Goal: Transaction & Acquisition: Purchase product/service

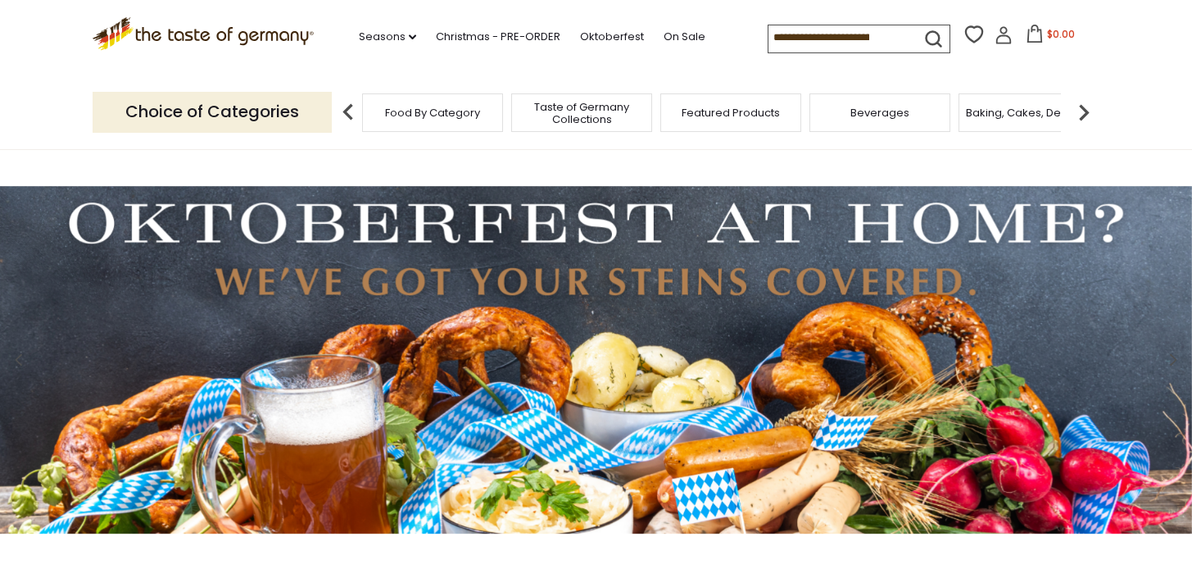
click at [823, 34] on input at bounding box center [838, 36] width 138 height 23
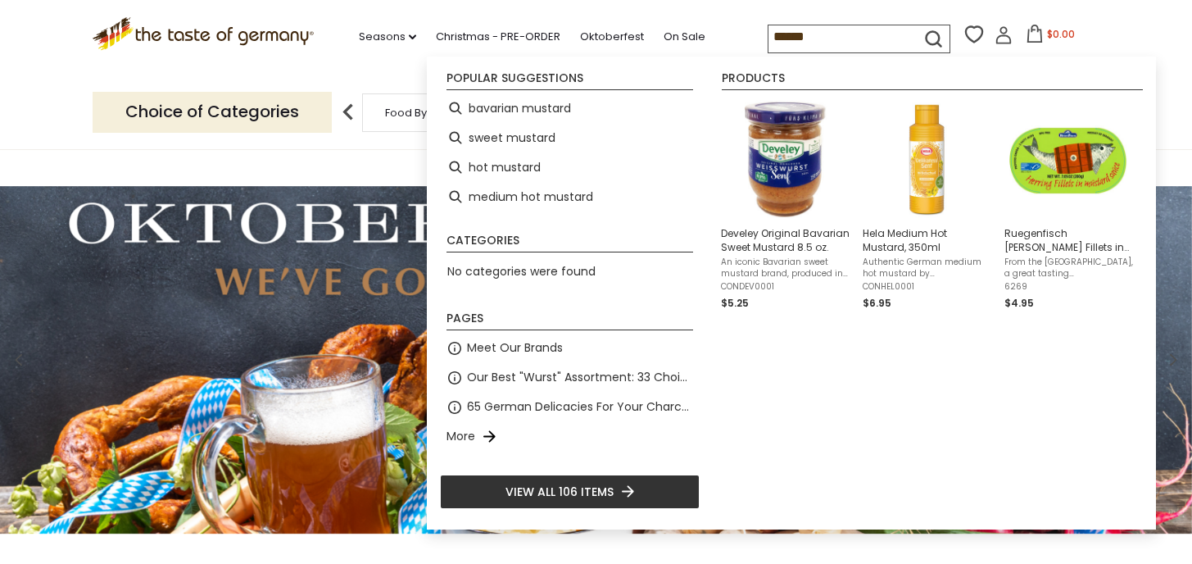
type input "*******"
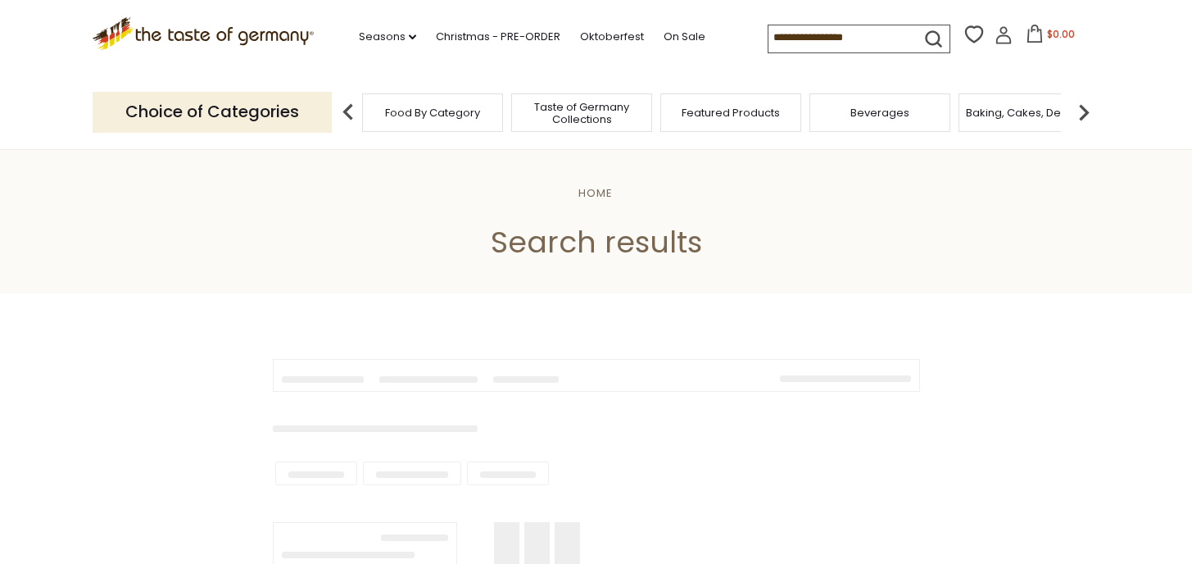
type input "*******"
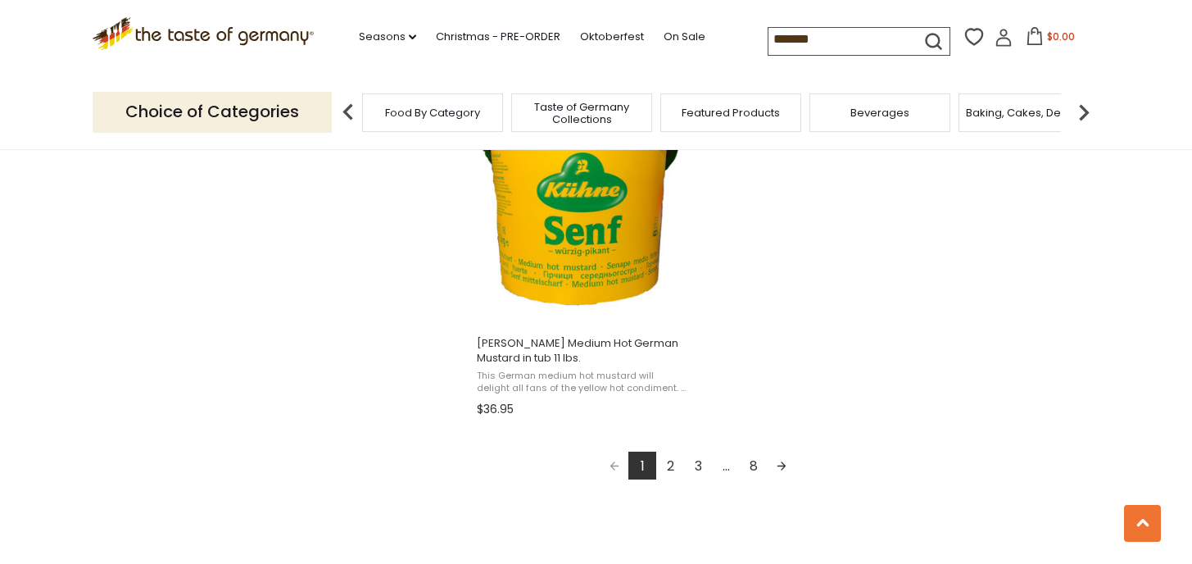
scroll to position [2886, 0]
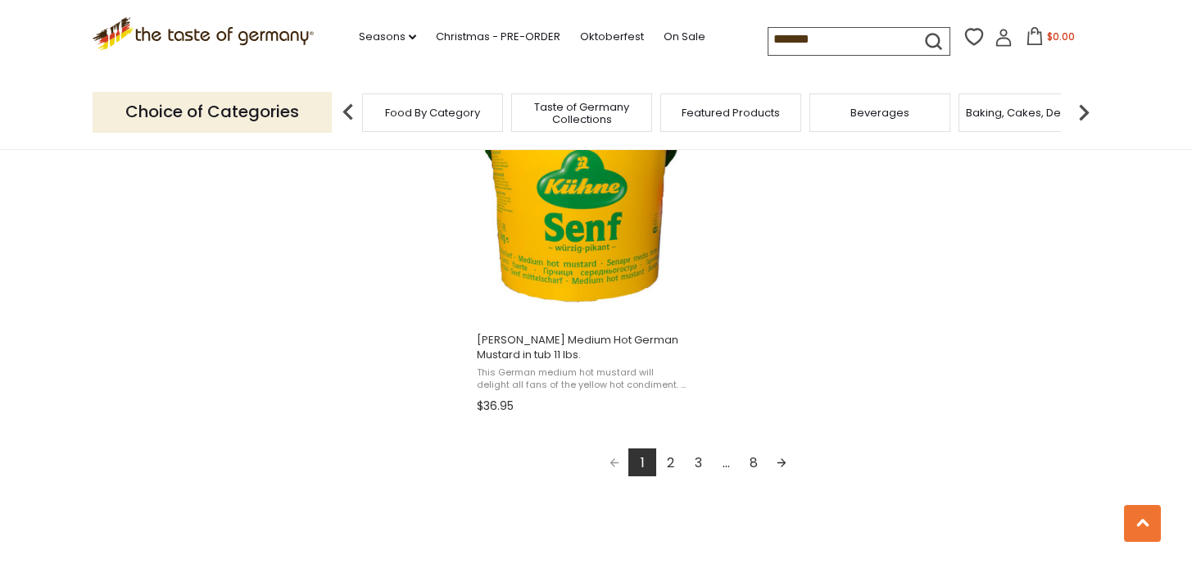
click at [673, 471] on link "2" at bounding box center [670, 462] width 28 height 28
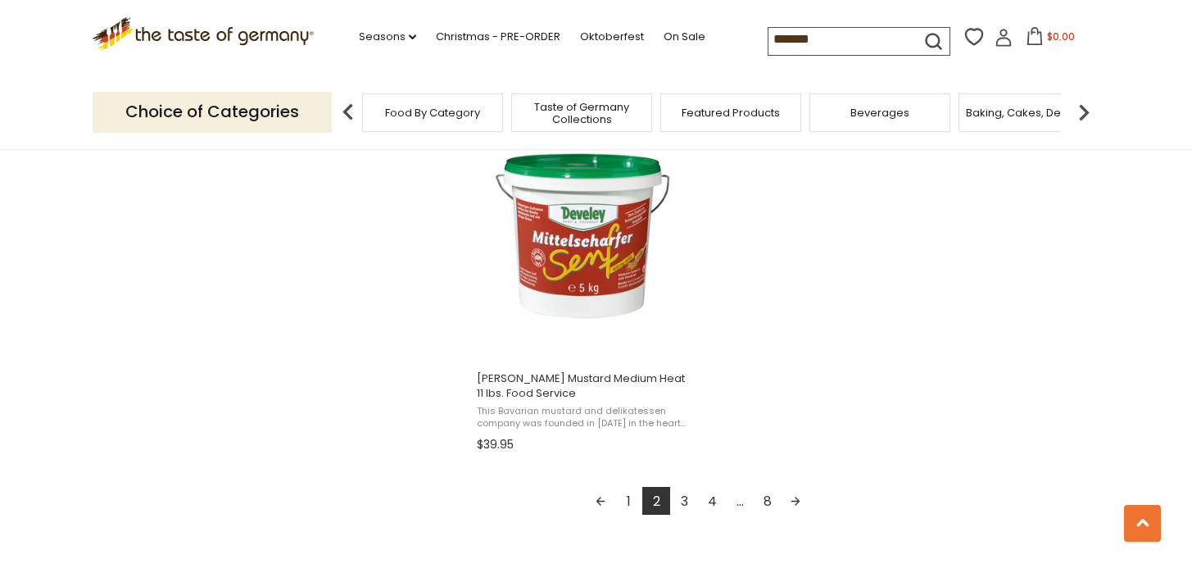
scroll to position [2842, 0]
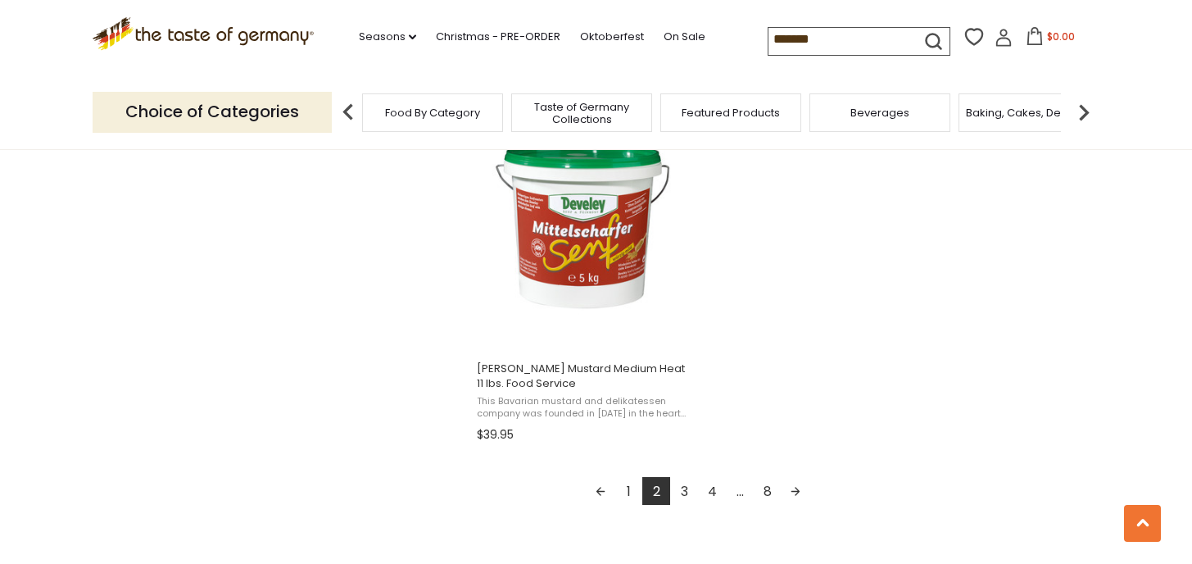
click at [686, 488] on link "3" at bounding box center [684, 491] width 28 height 28
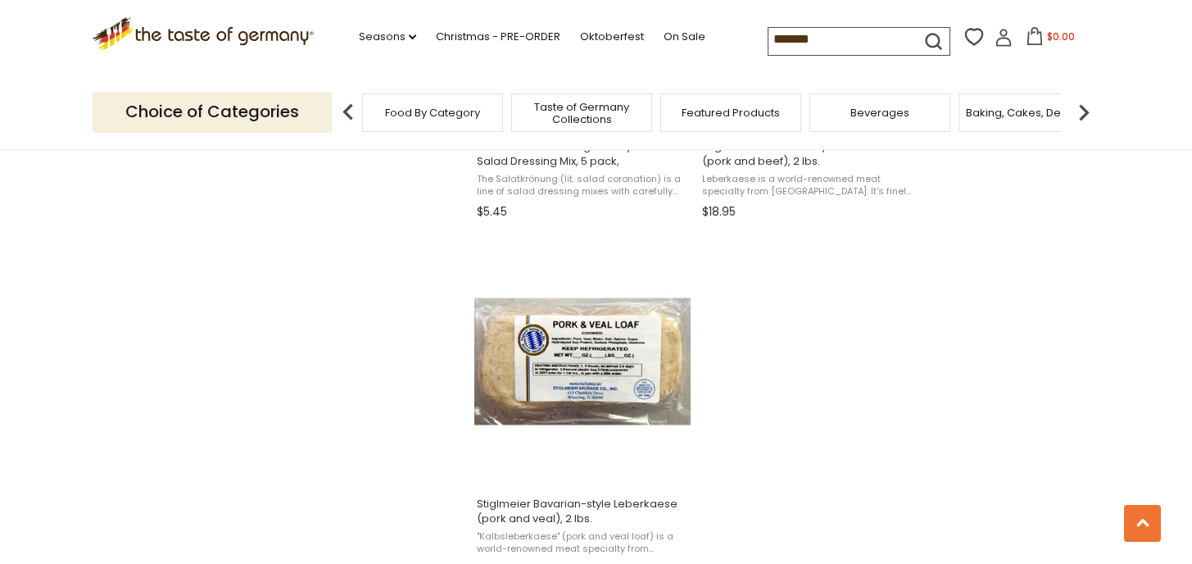
scroll to position [2903, 0]
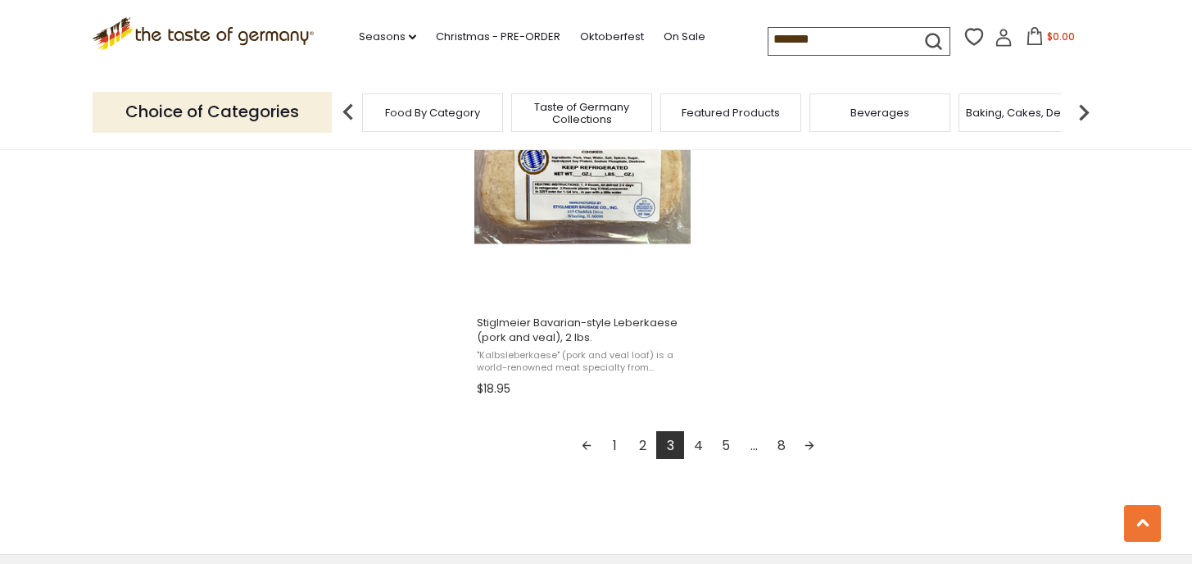
click at [694, 444] on link "4" at bounding box center [698, 445] width 28 height 28
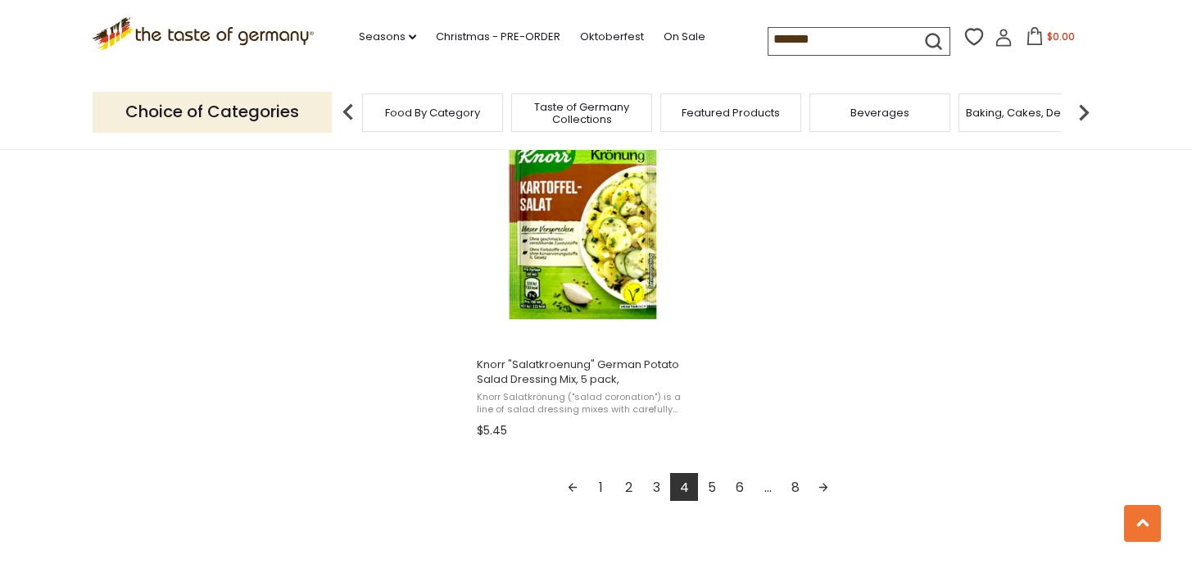
scroll to position [2853, 0]
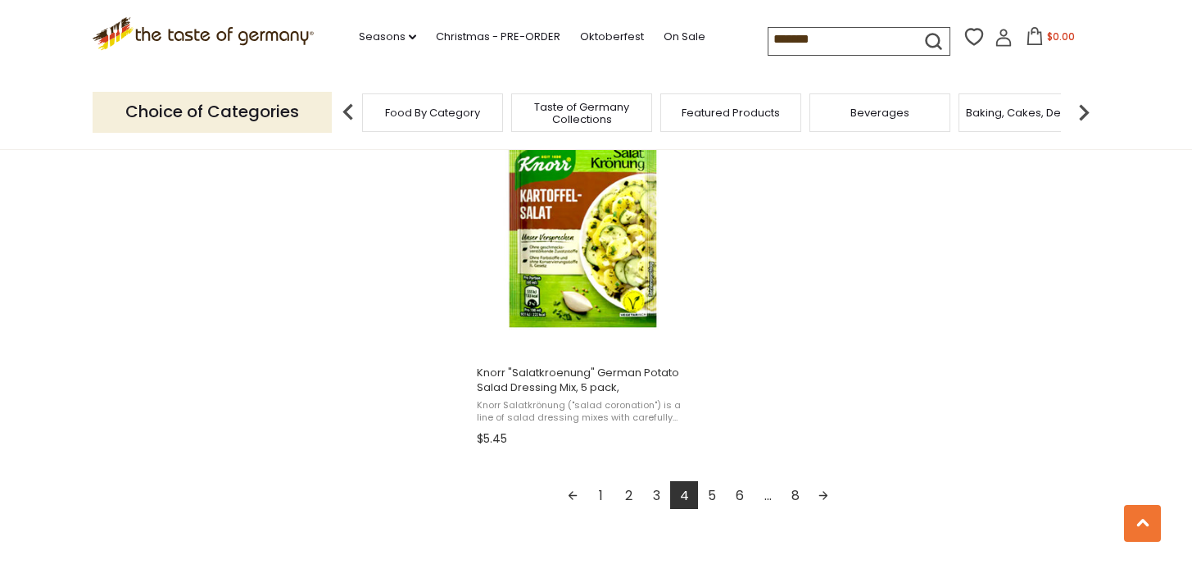
click at [716, 492] on link "5" at bounding box center [712, 495] width 28 height 28
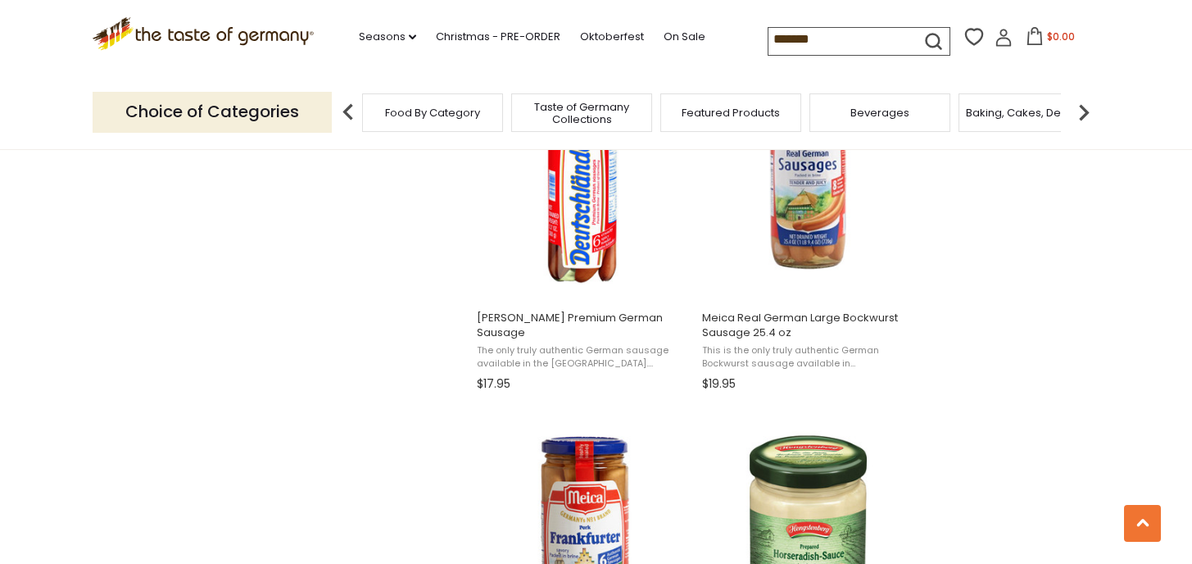
scroll to position [2423, 0]
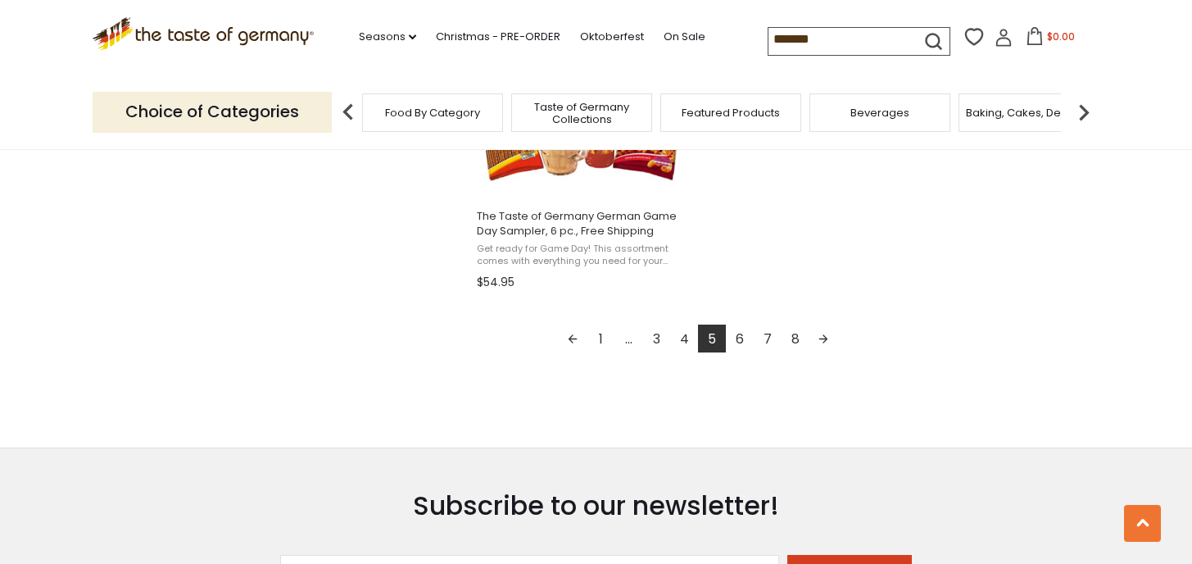
click at [736, 343] on link "6" at bounding box center [740, 338] width 28 height 28
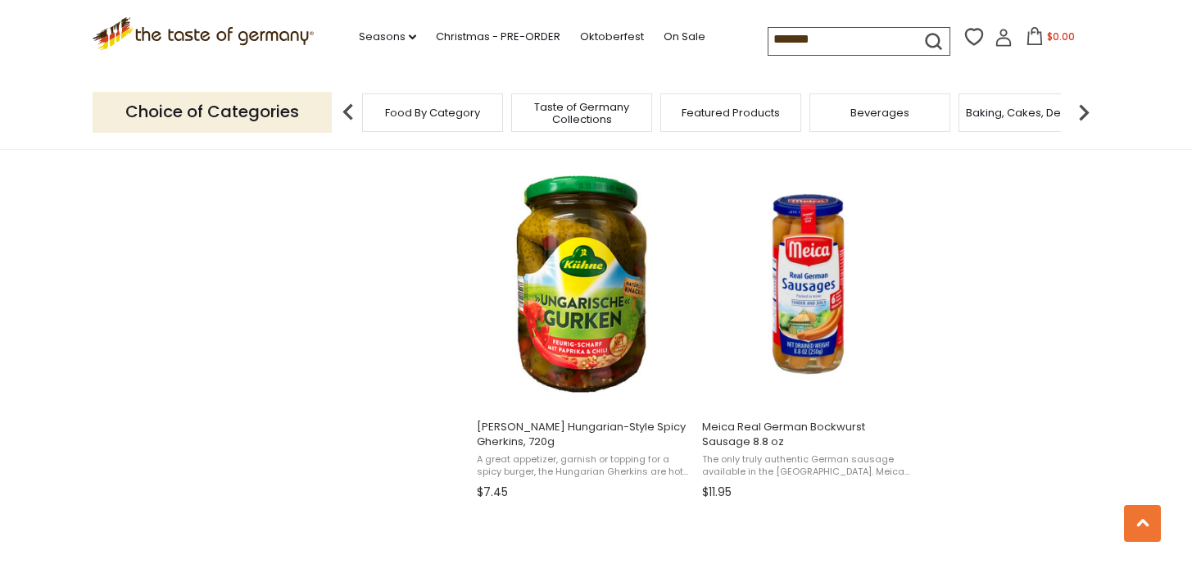
scroll to position [1370, 0]
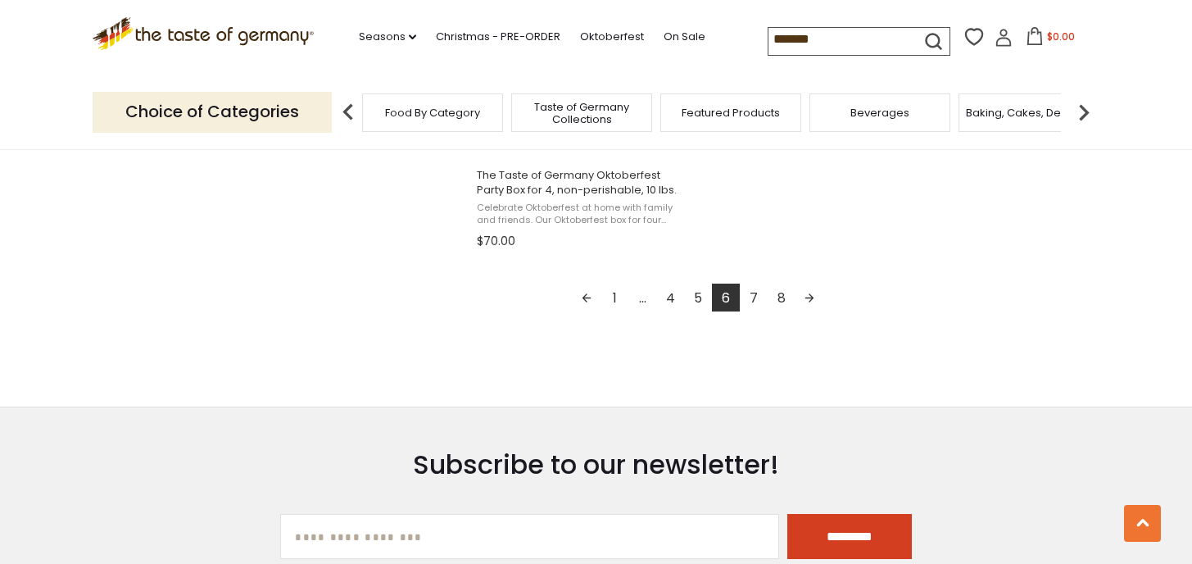
click at [762, 297] on link "7" at bounding box center [754, 298] width 28 height 28
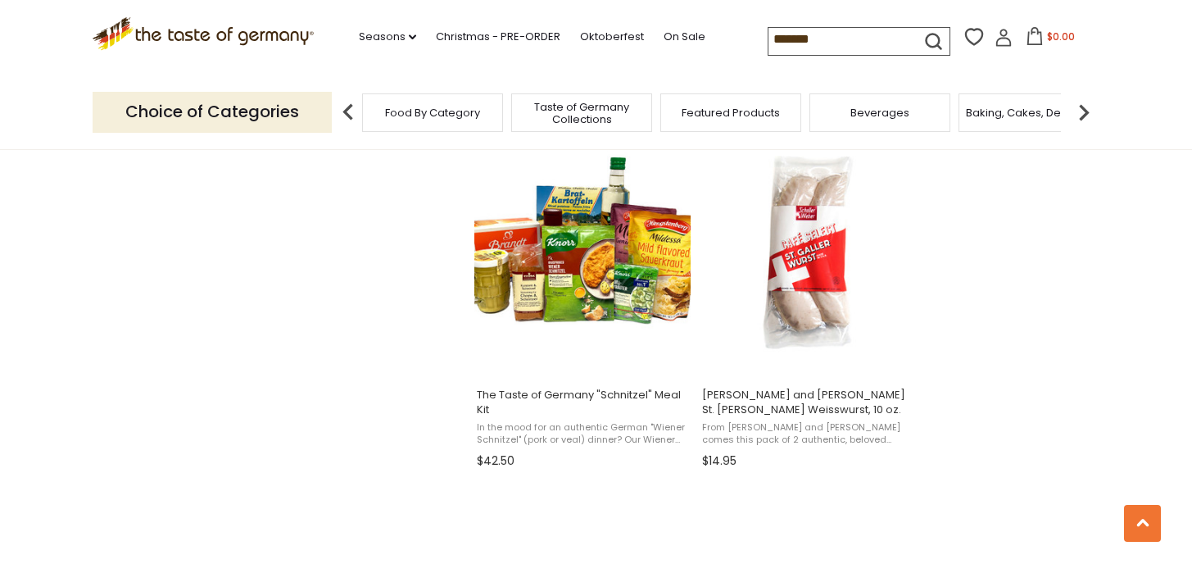
scroll to position [1762, 0]
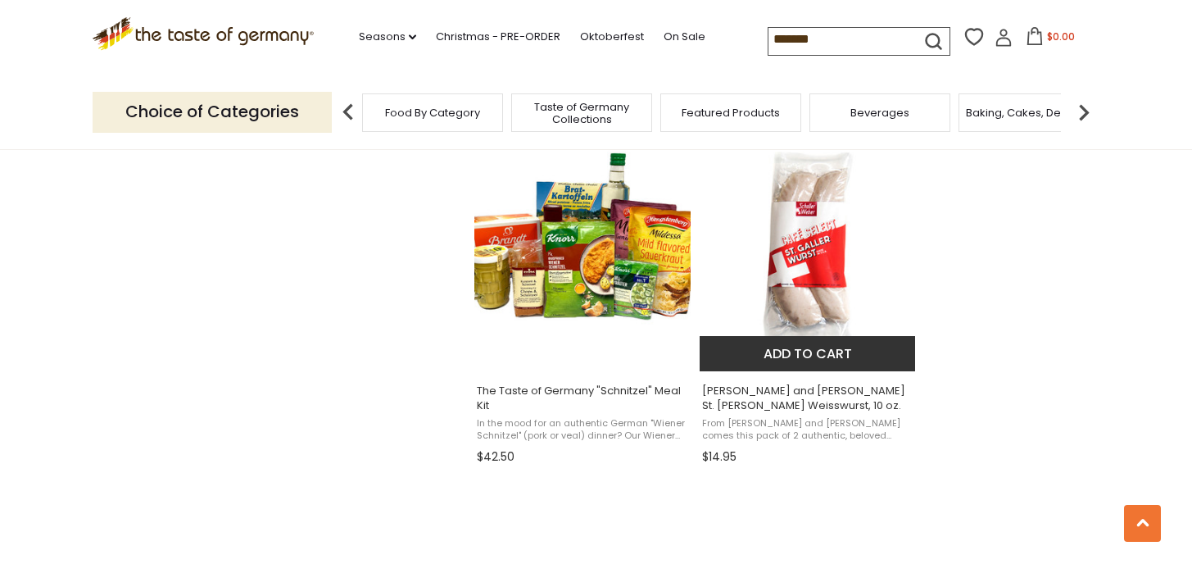
click at [845, 294] on img "Schaller and Weber St. Galler Weisswurst, 10 oz." at bounding box center [808, 248] width 217 height 217
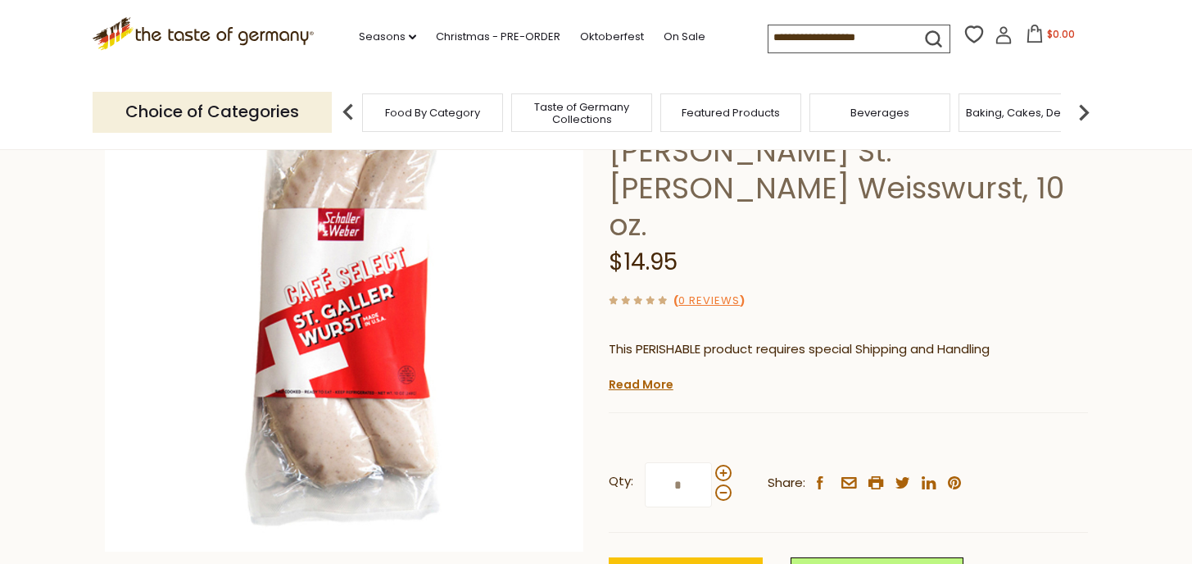
scroll to position [179, 0]
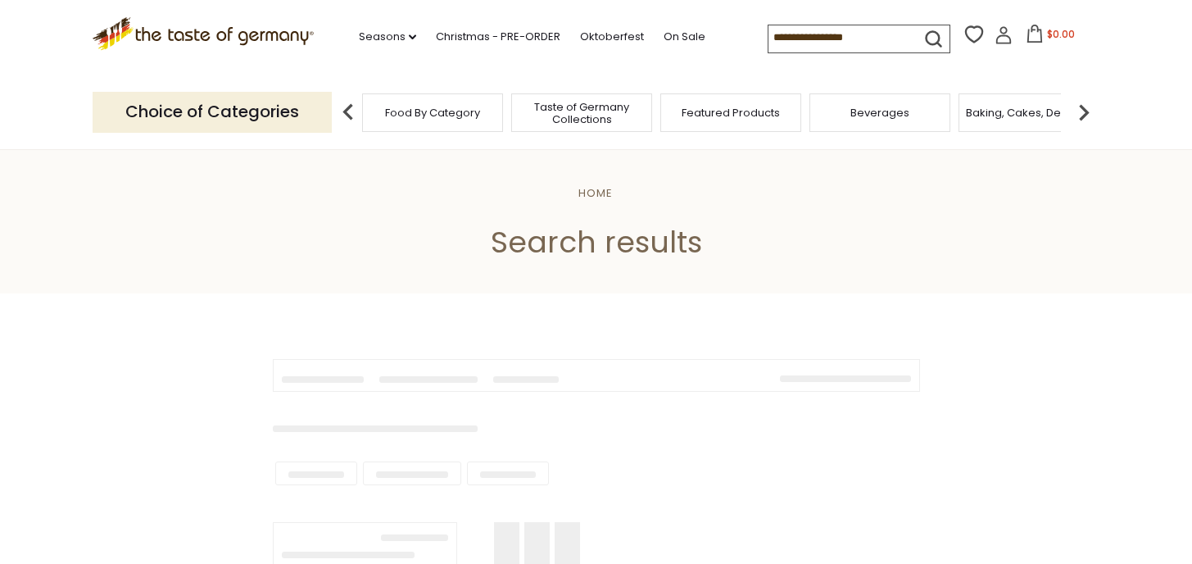
type input "*******"
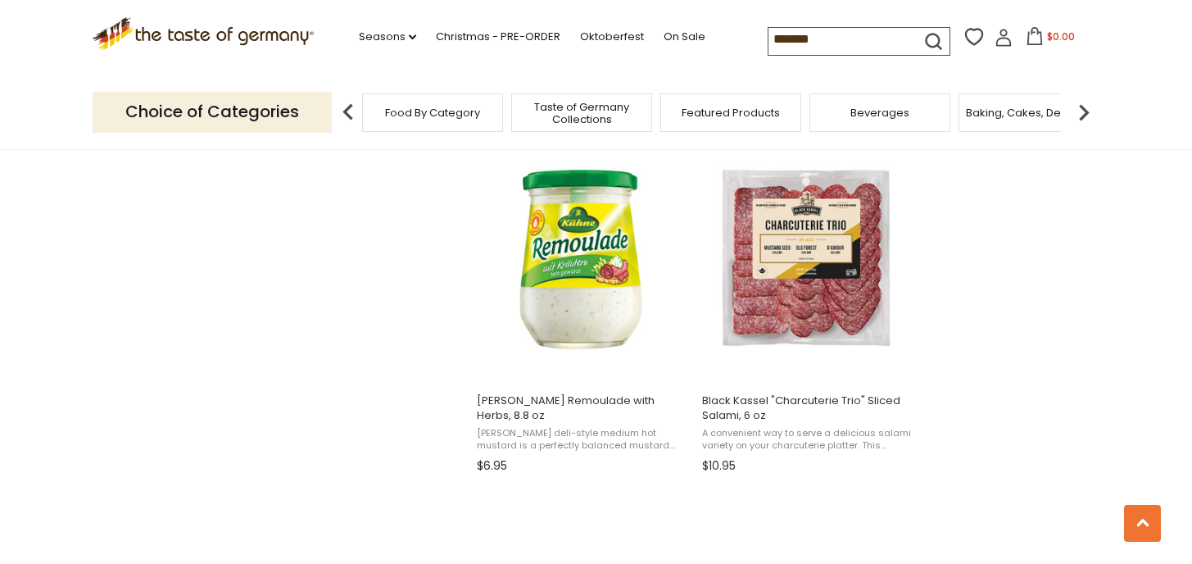
scroll to position [2472, 0]
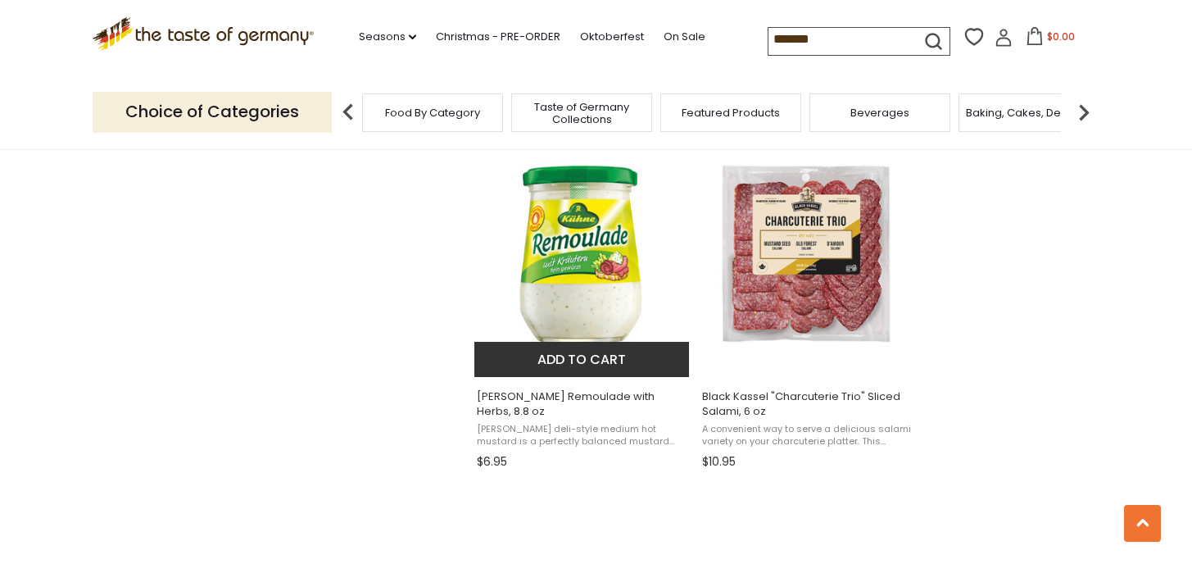
click at [615, 282] on img "Kuehne Remoulade with Herbs, 8.8 oz" at bounding box center [582, 253] width 217 height 217
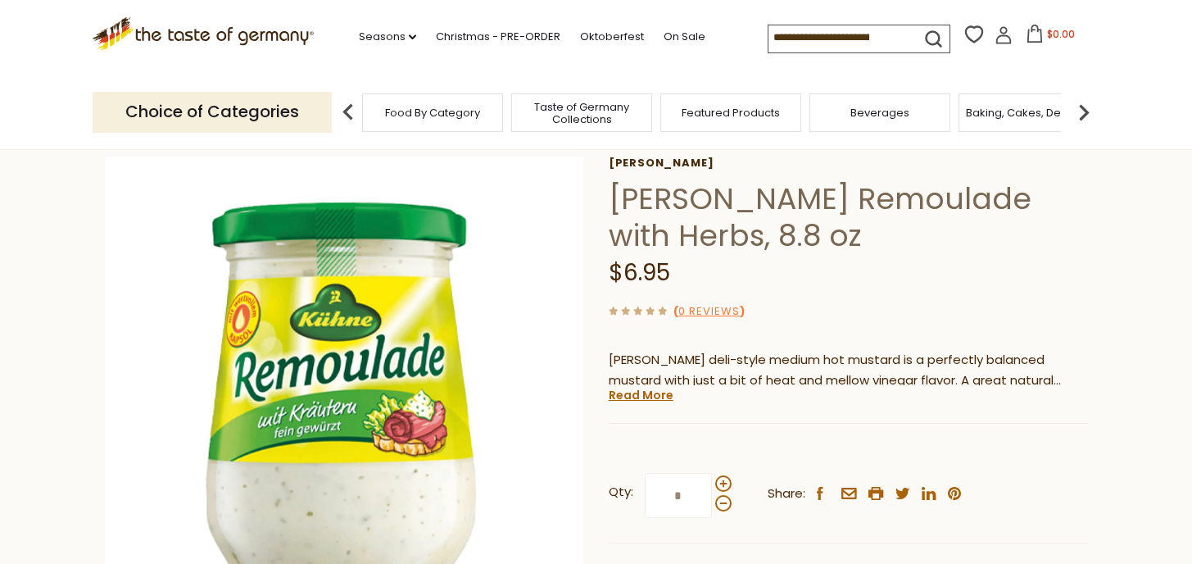
scroll to position [84, 0]
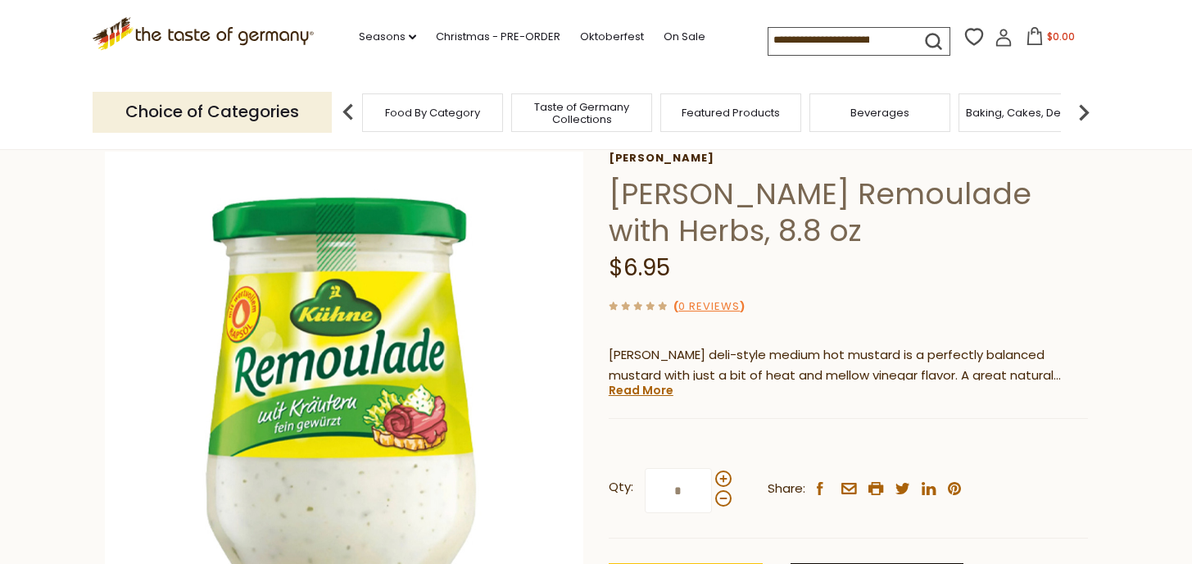
click at [640, 406] on div "Current stock: 0" at bounding box center [848, 406] width 479 height 11
click at [640, 379] on p "Kuehne deli-style medium hot mustard is a perfectly balanced mustard with just …" at bounding box center [848, 365] width 479 height 41
click at [640, 383] on link "Read More" at bounding box center [641, 390] width 65 height 16
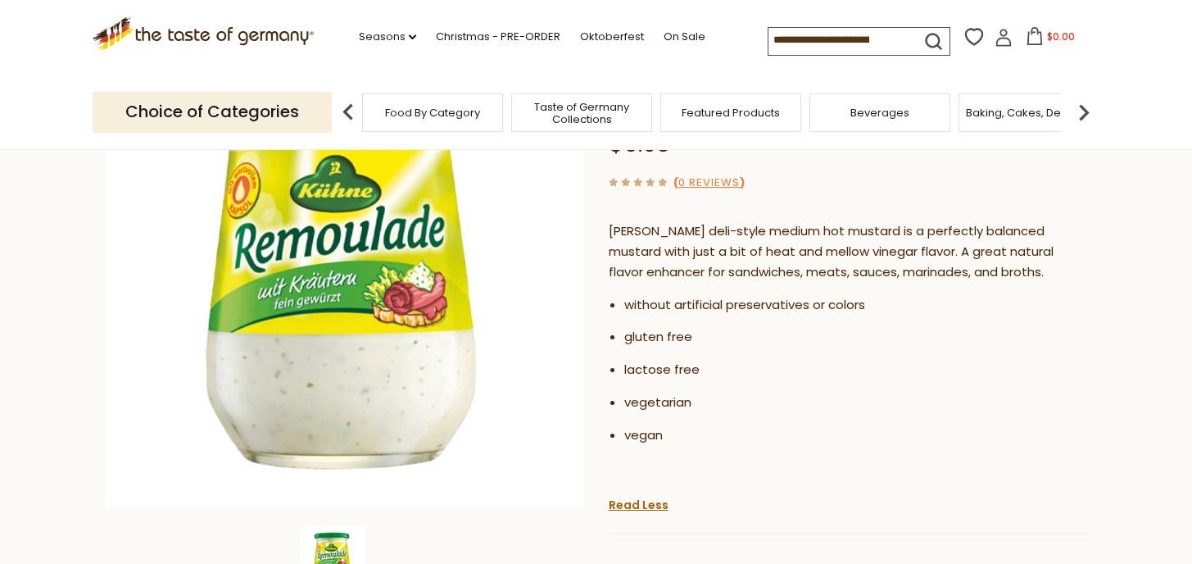
scroll to position [235, 0]
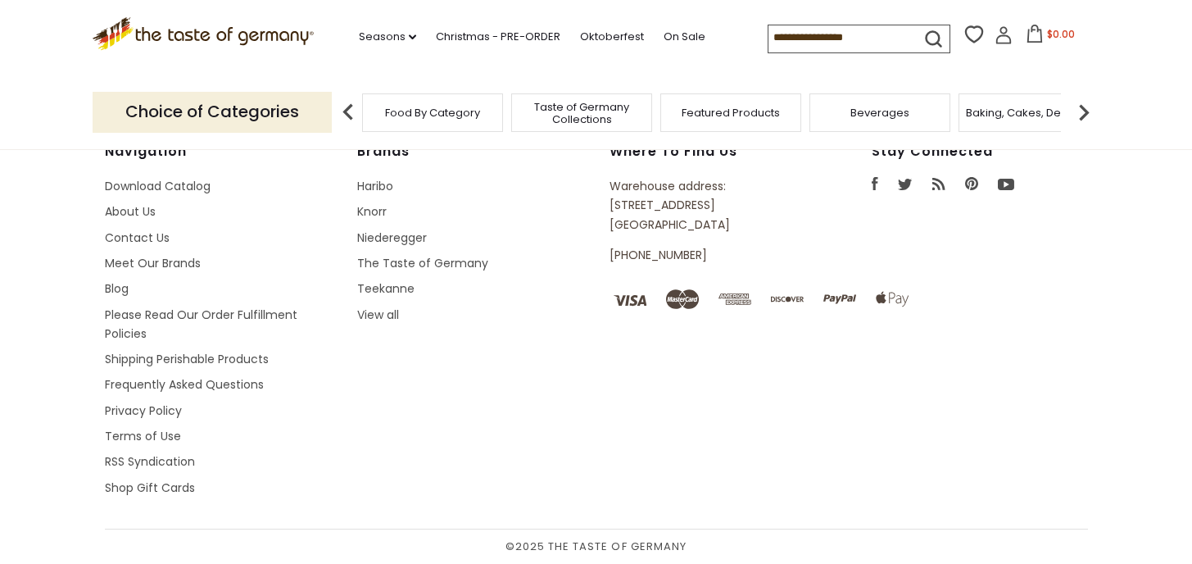
type input "*******"
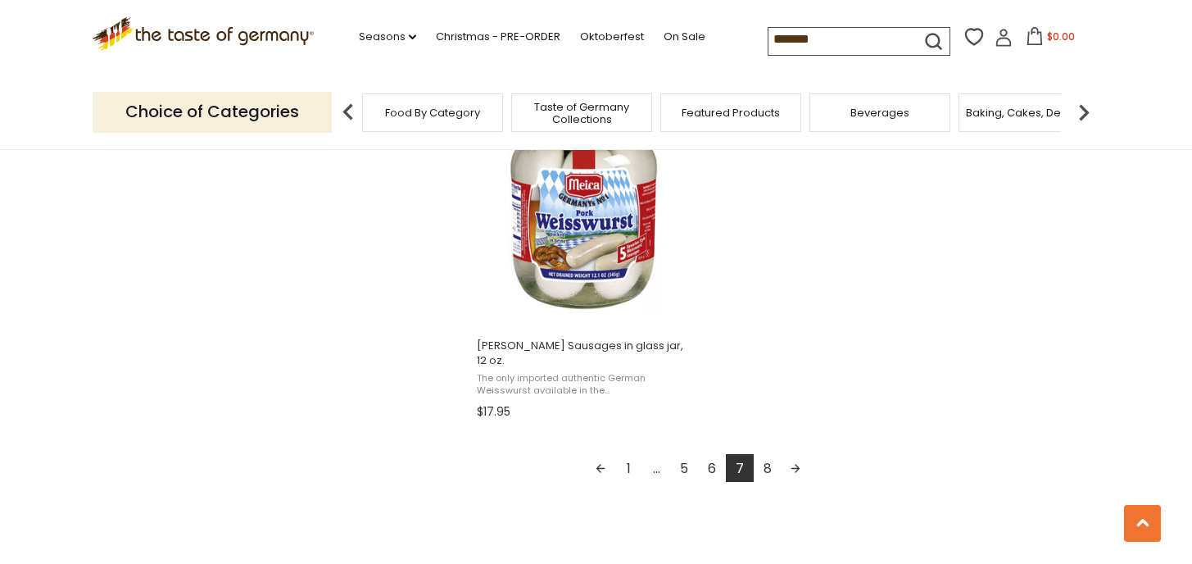
scroll to position [3037, 0]
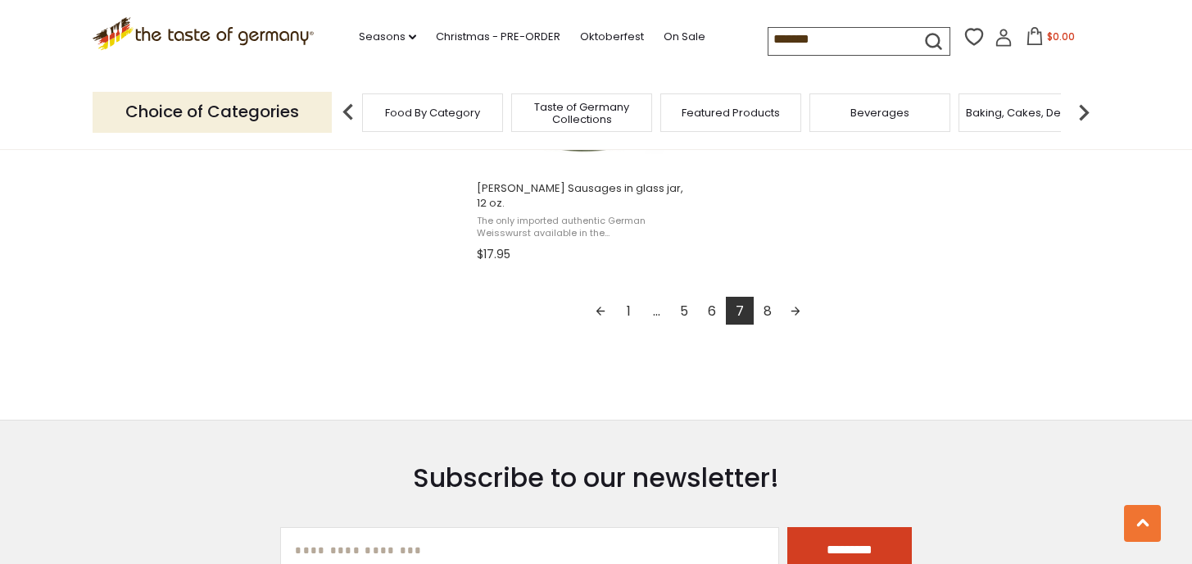
click at [771, 311] on link "8" at bounding box center [768, 311] width 28 height 28
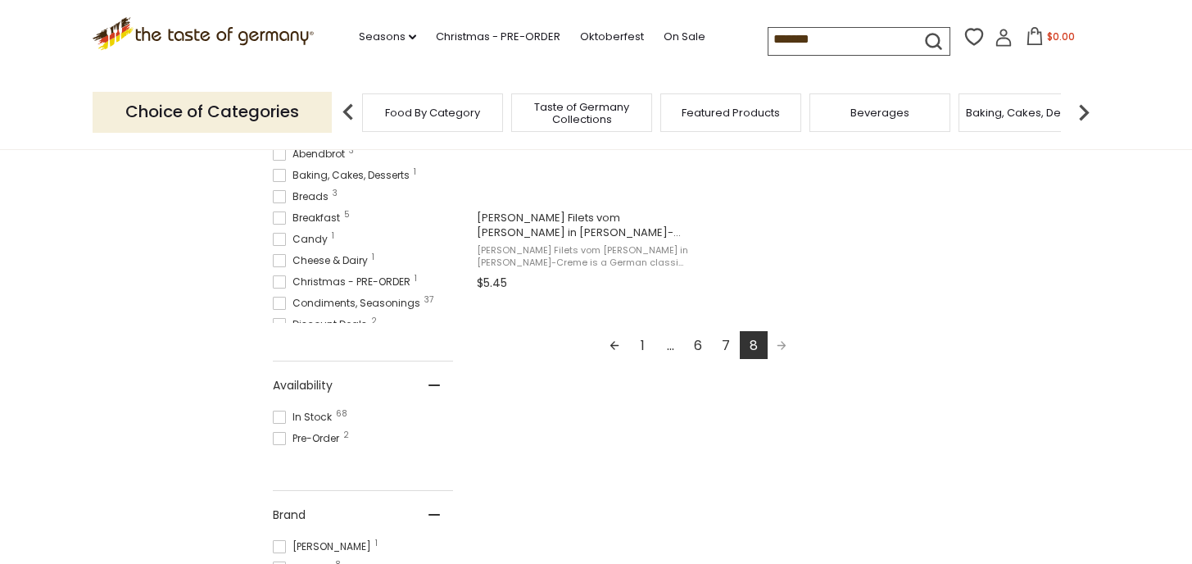
scroll to position [551, 0]
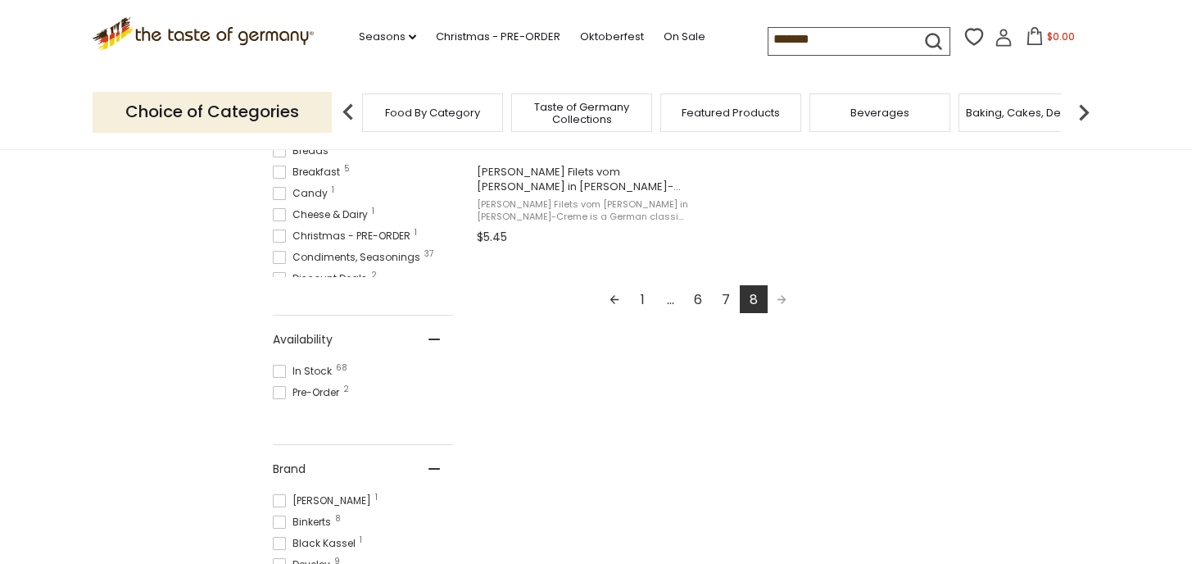
click at [702, 306] on link "6" at bounding box center [698, 299] width 28 height 28
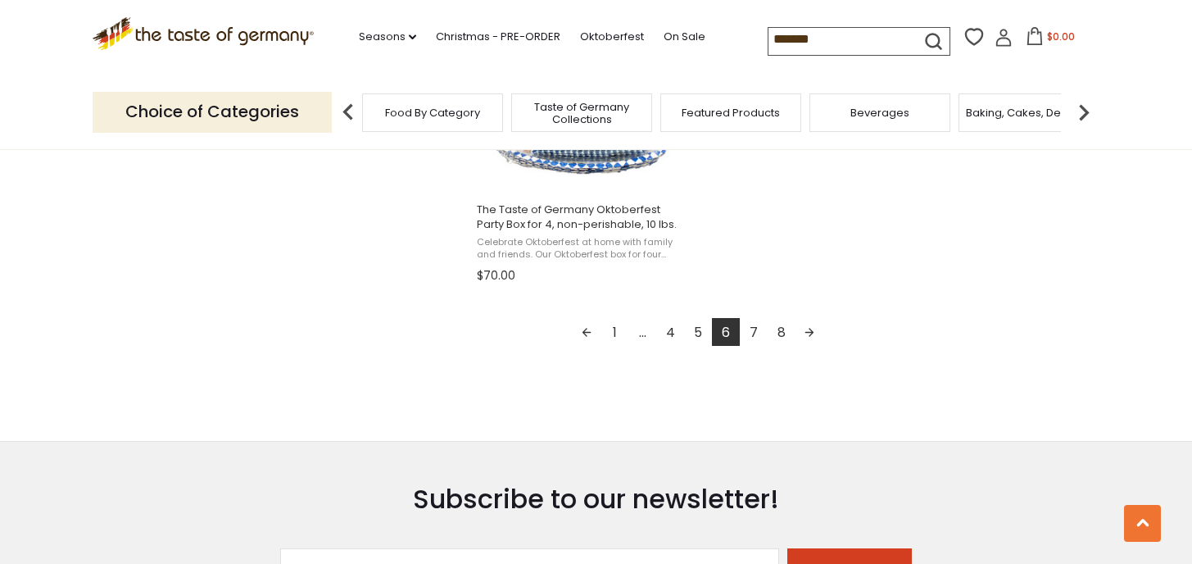
scroll to position [3138, 0]
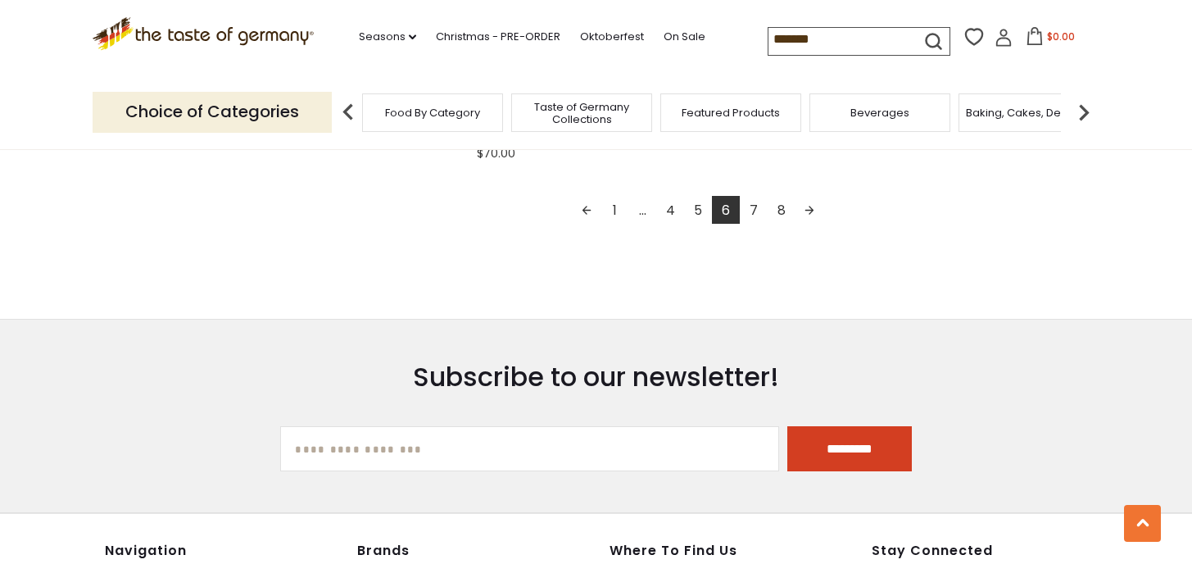
click at [582, 216] on link "Previous page" at bounding box center [587, 210] width 28 height 28
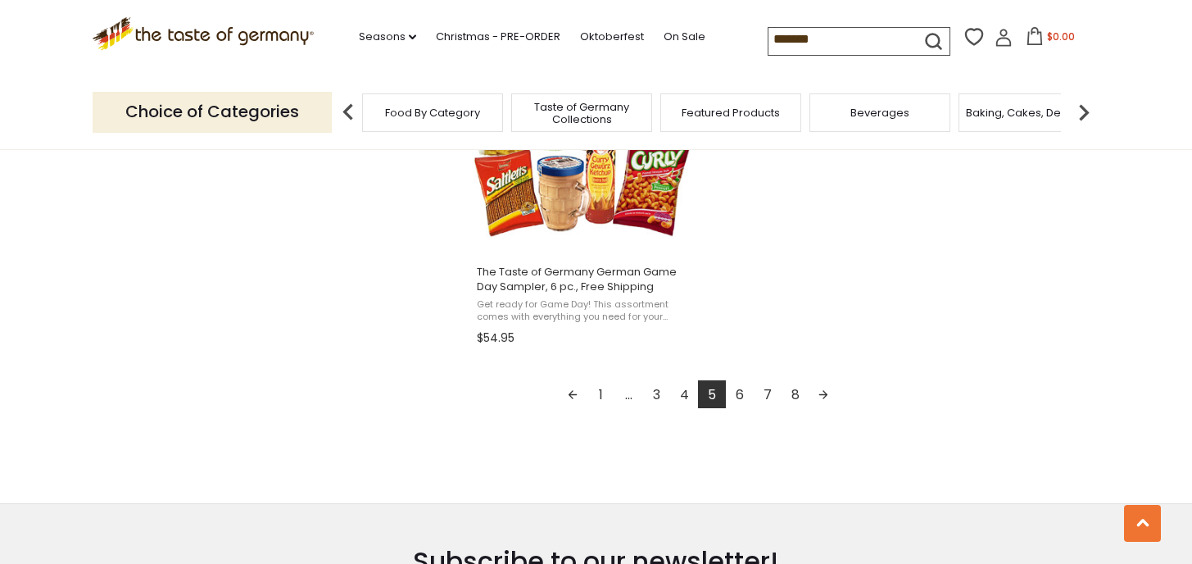
scroll to position [3113, 0]
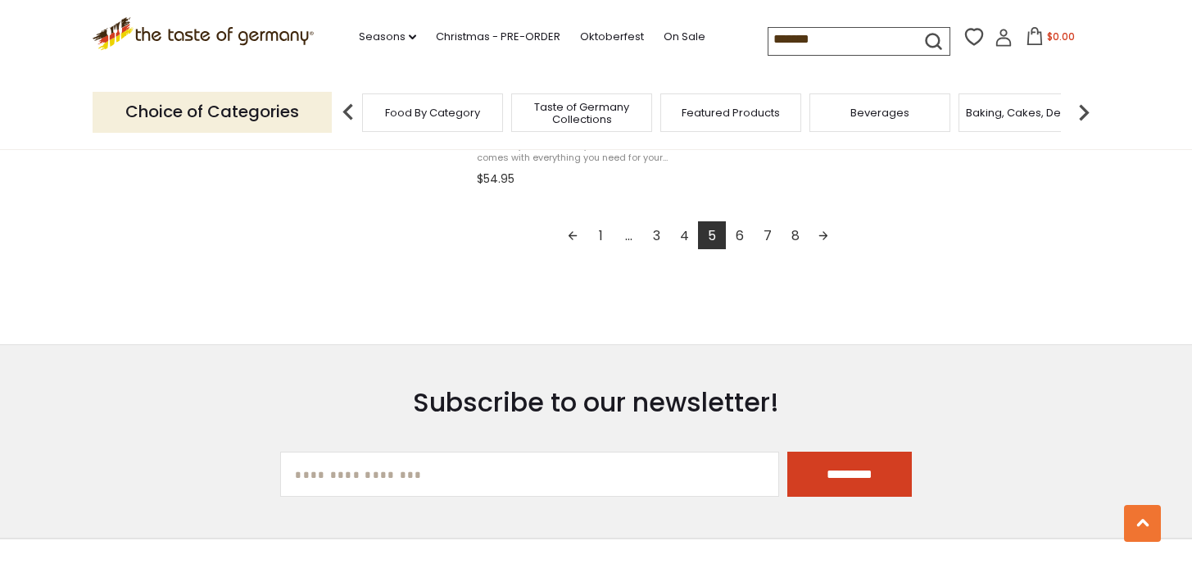
click at [569, 234] on link "Previous page" at bounding box center [573, 235] width 28 height 28
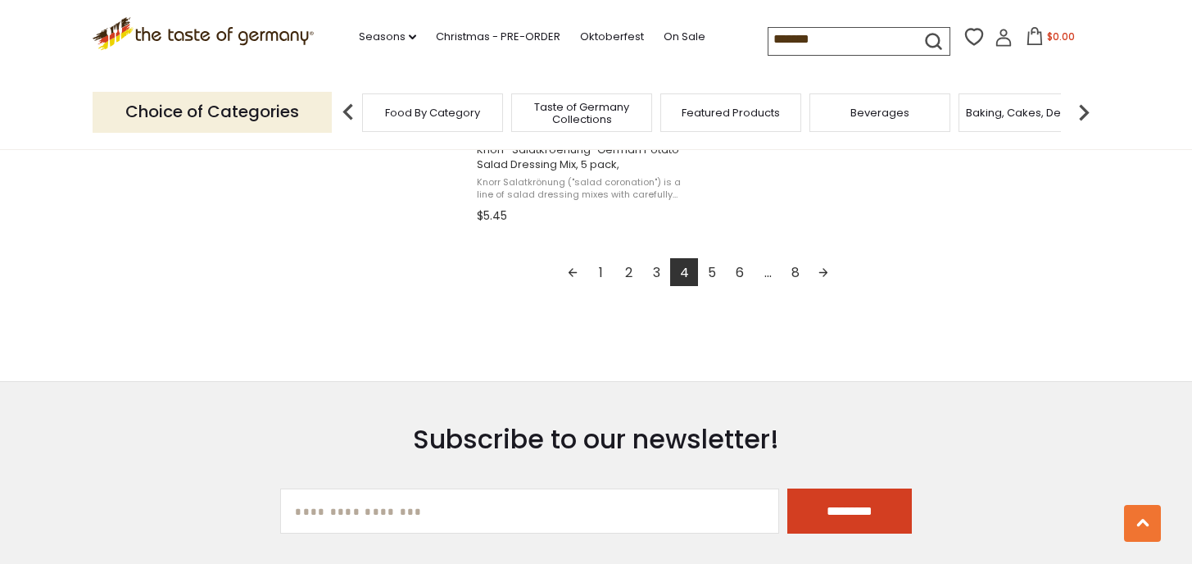
scroll to position [3086, 0]
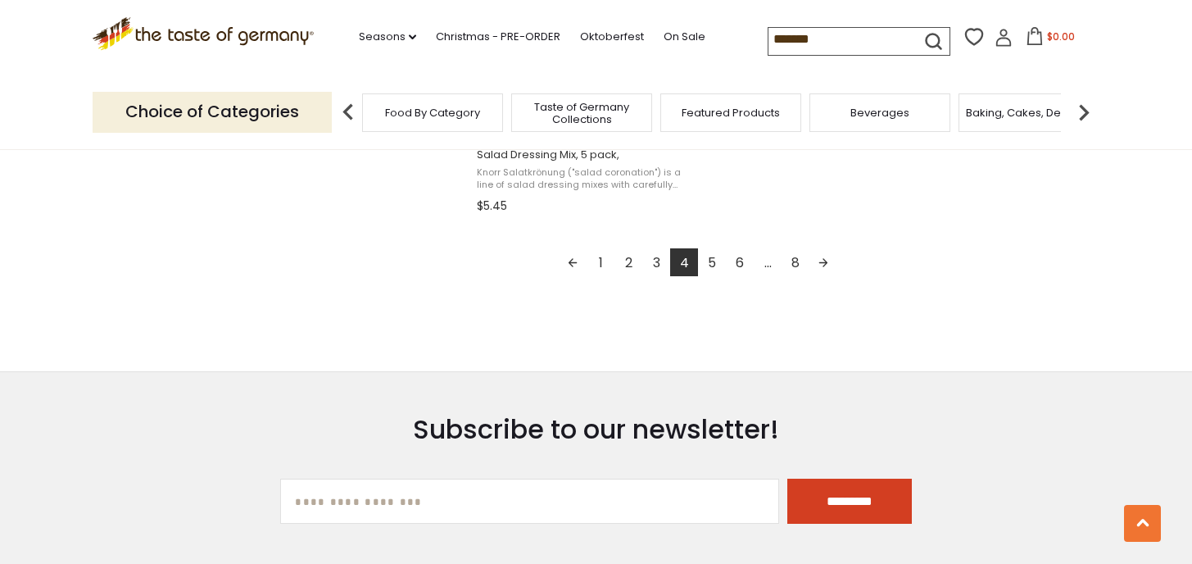
click at [571, 261] on link "Previous page" at bounding box center [573, 262] width 28 height 28
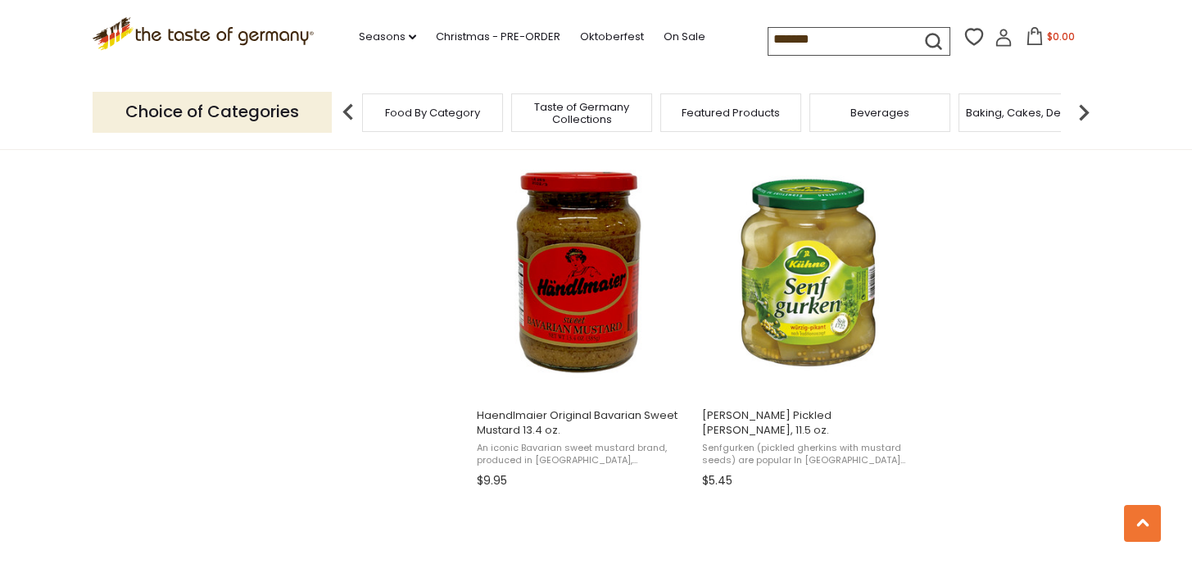
scroll to position [1381, 0]
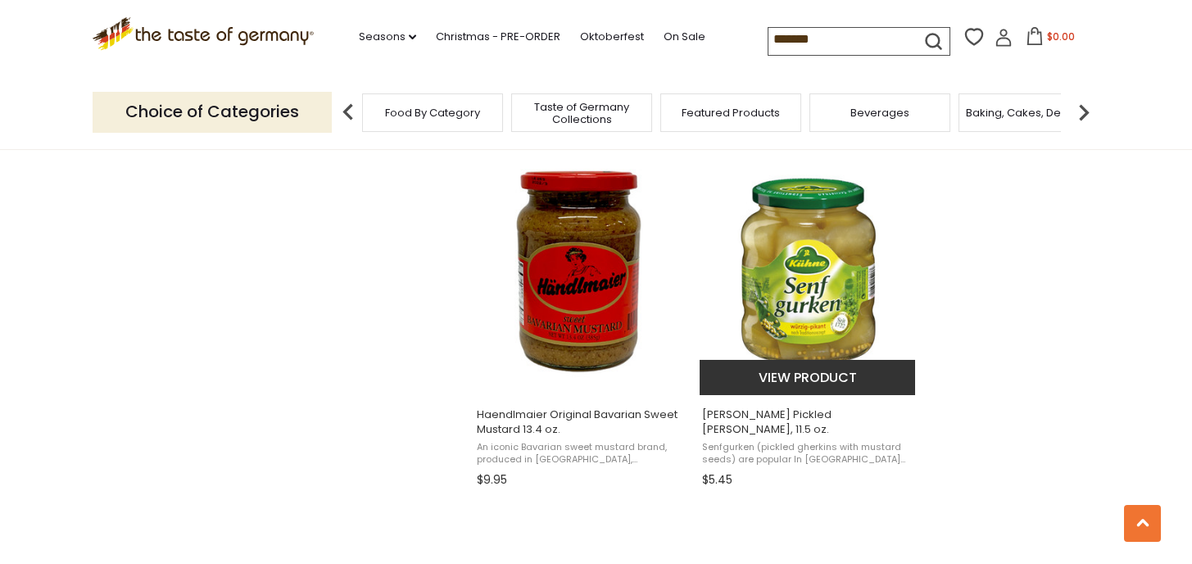
click at [868, 300] on img "Kuehne Pickled Mustard Gherkins, 11.5 oz." at bounding box center [808, 271] width 217 height 217
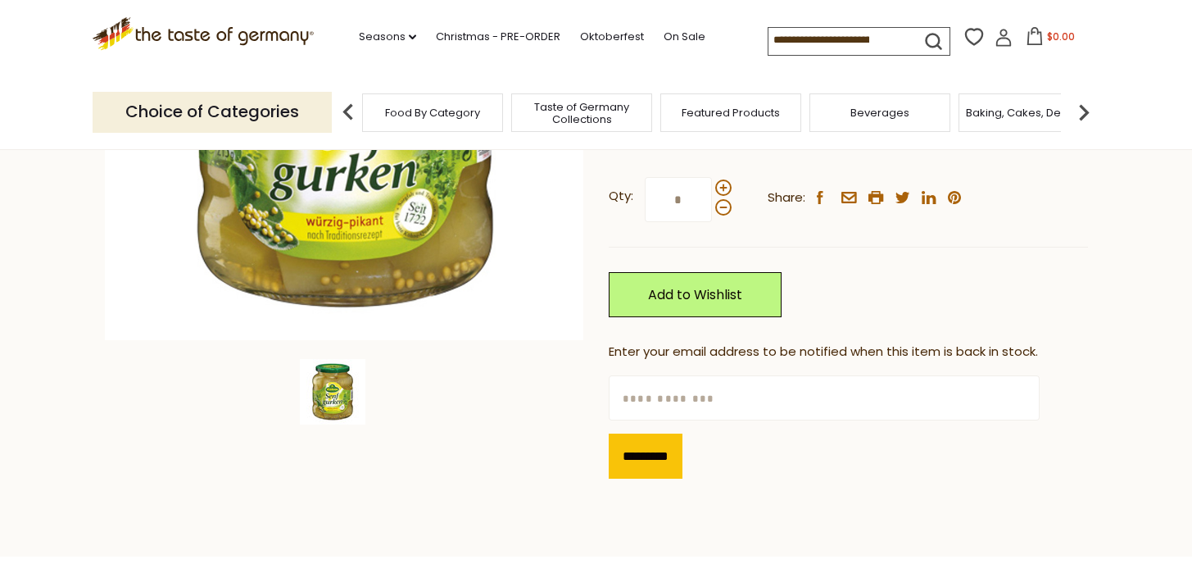
scroll to position [534, 0]
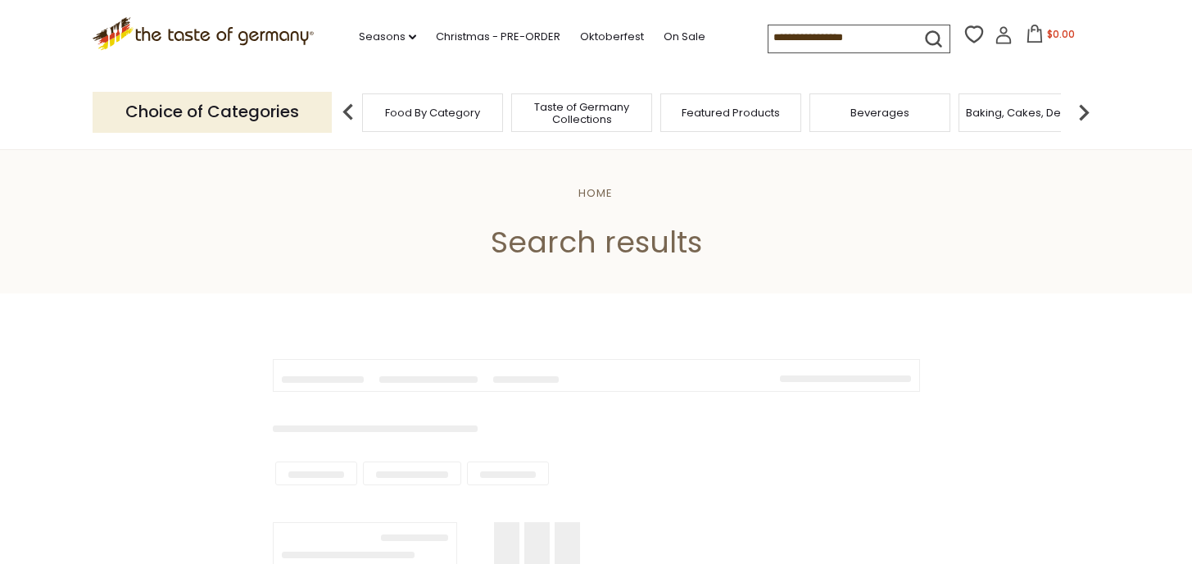
type input "*******"
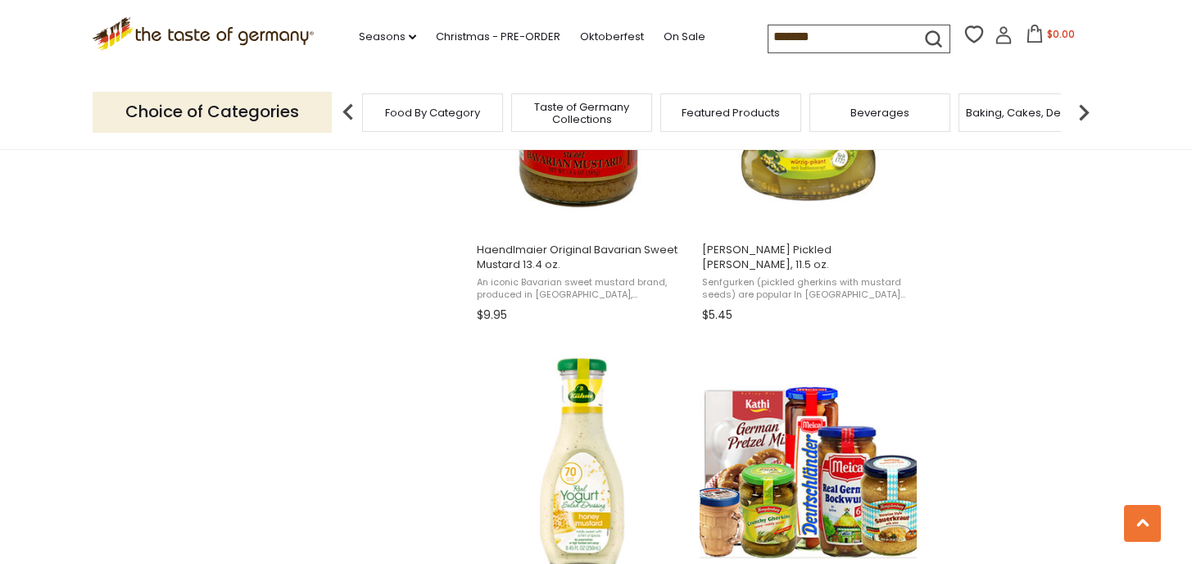
scroll to position [1701, 0]
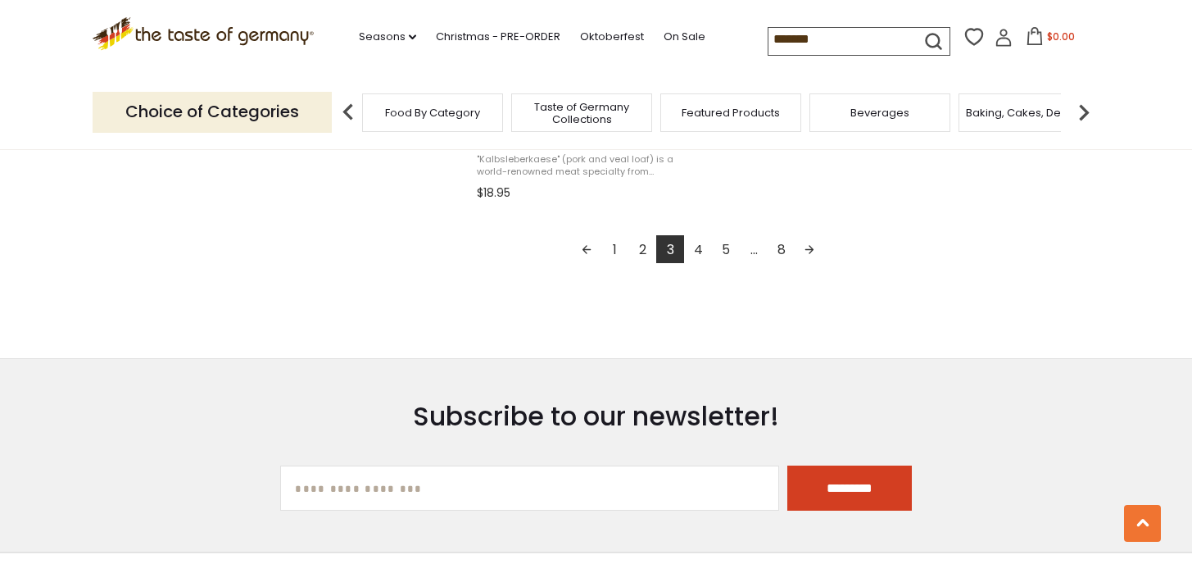
click at [641, 249] on link "2" at bounding box center [642, 249] width 28 height 28
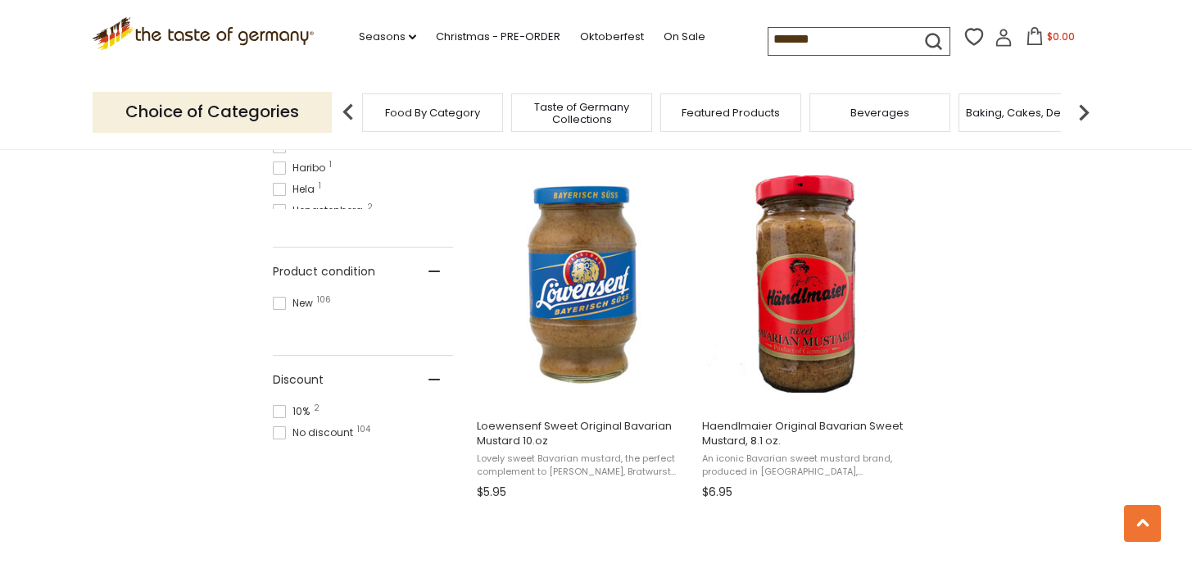
scroll to position [1009, 0]
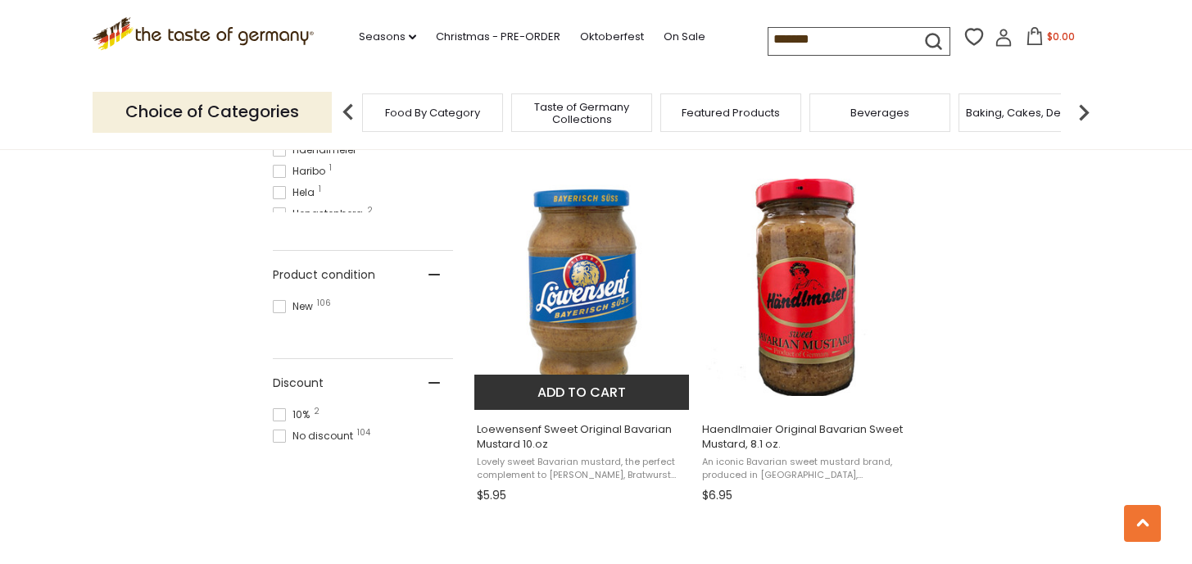
click at [583, 383] on button "Add to cart" at bounding box center [581, 391] width 215 height 35
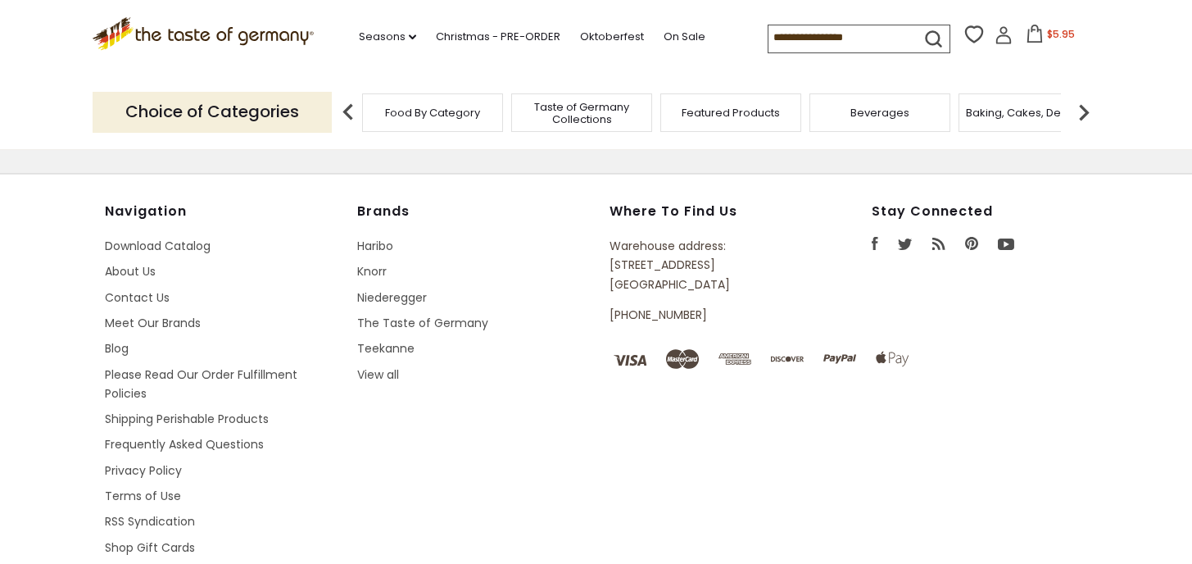
type input "*******"
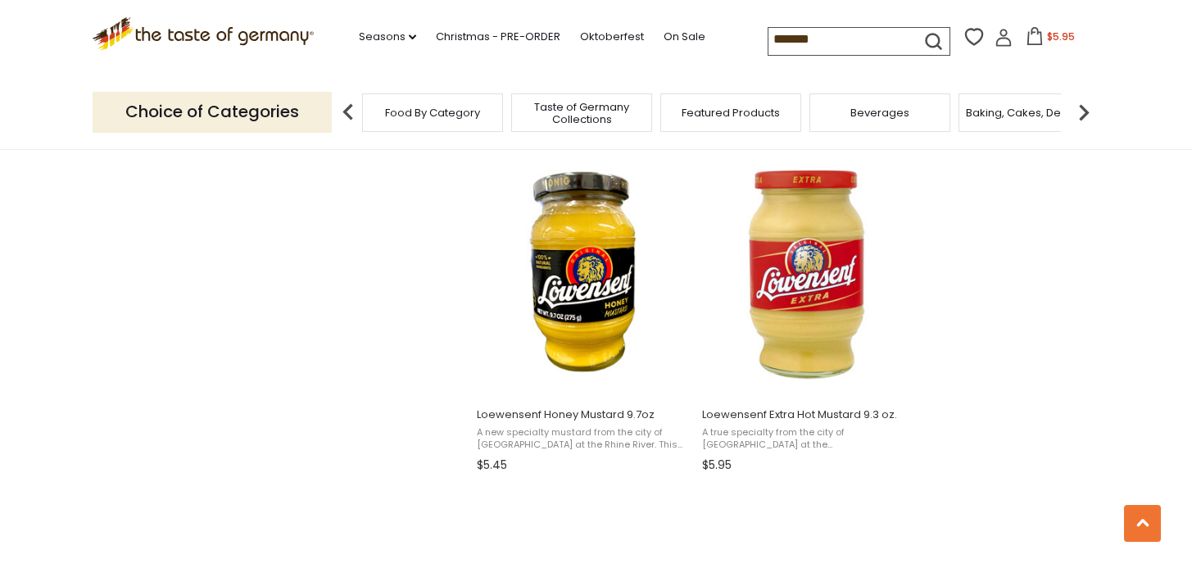
scroll to position [2464, 0]
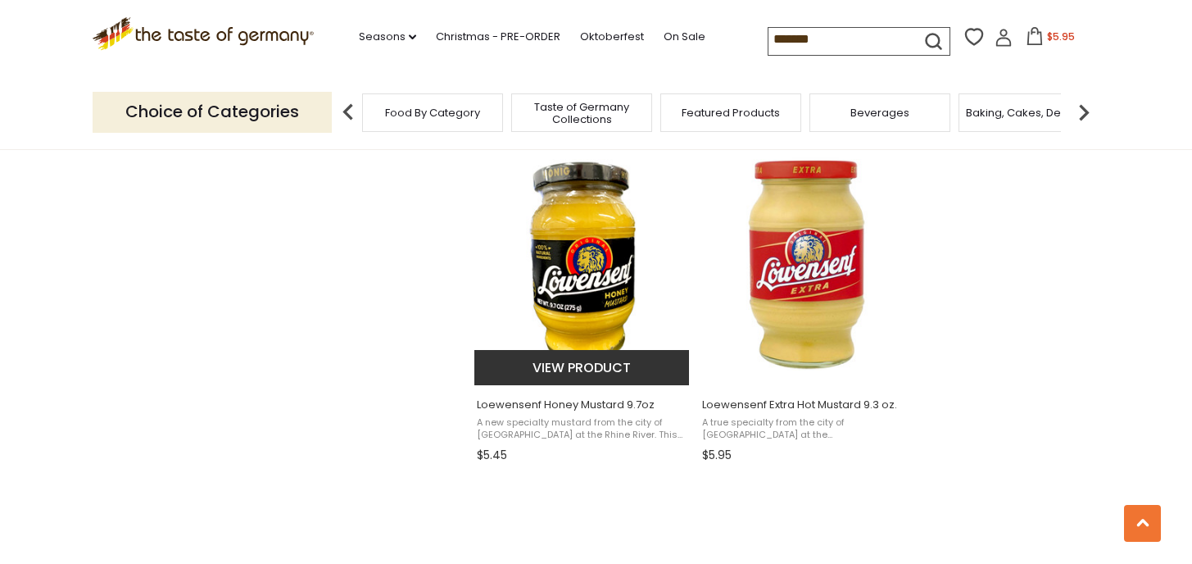
click at [596, 281] on img "Loewensenf Honey Mustard 9.7oz" at bounding box center [582, 261] width 217 height 217
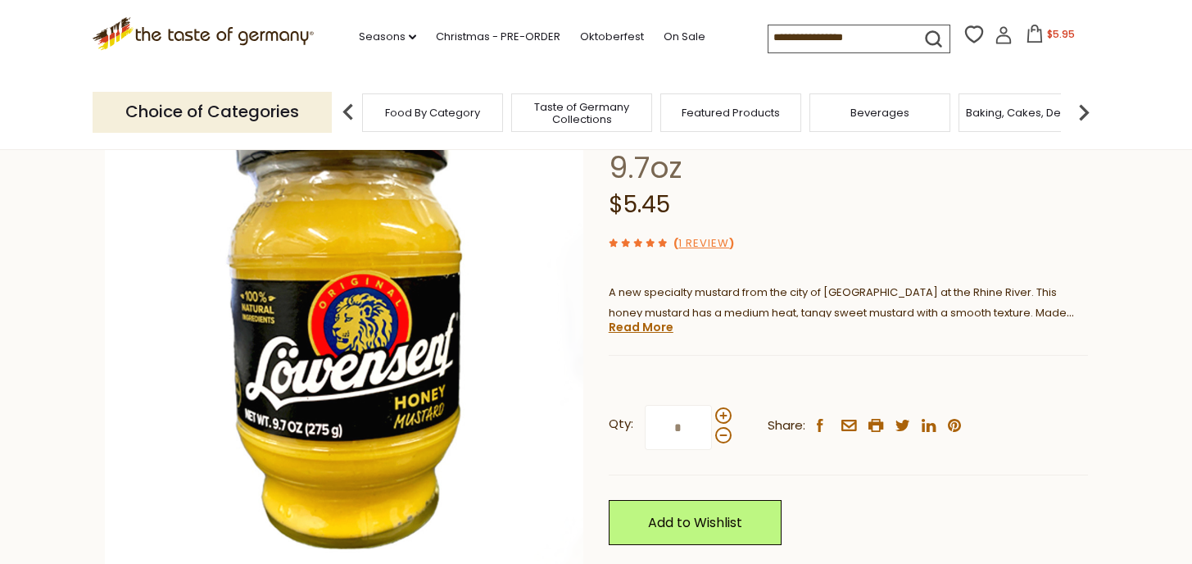
scroll to position [192, 0]
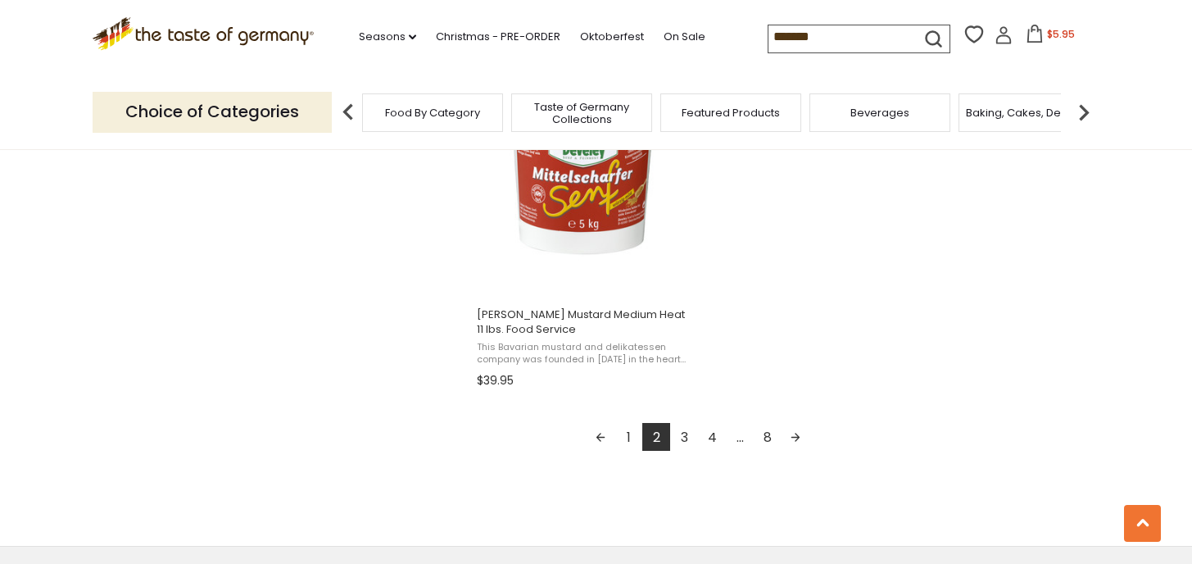
scroll to position [2972, 0]
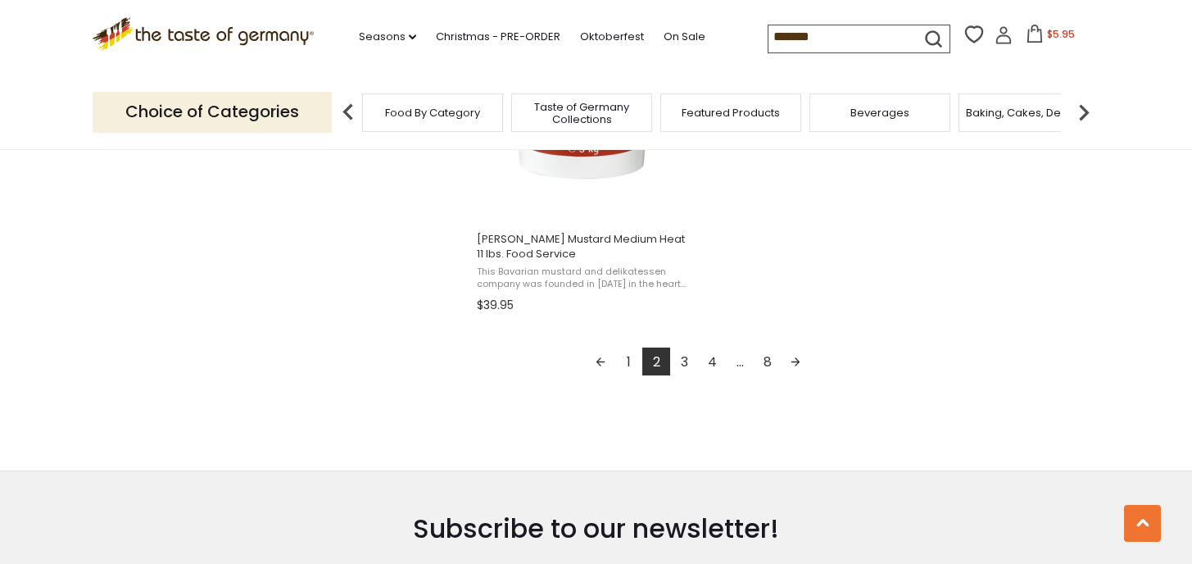
click at [629, 357] on link "1" at bounding box center [629, 361] width 28 height 28
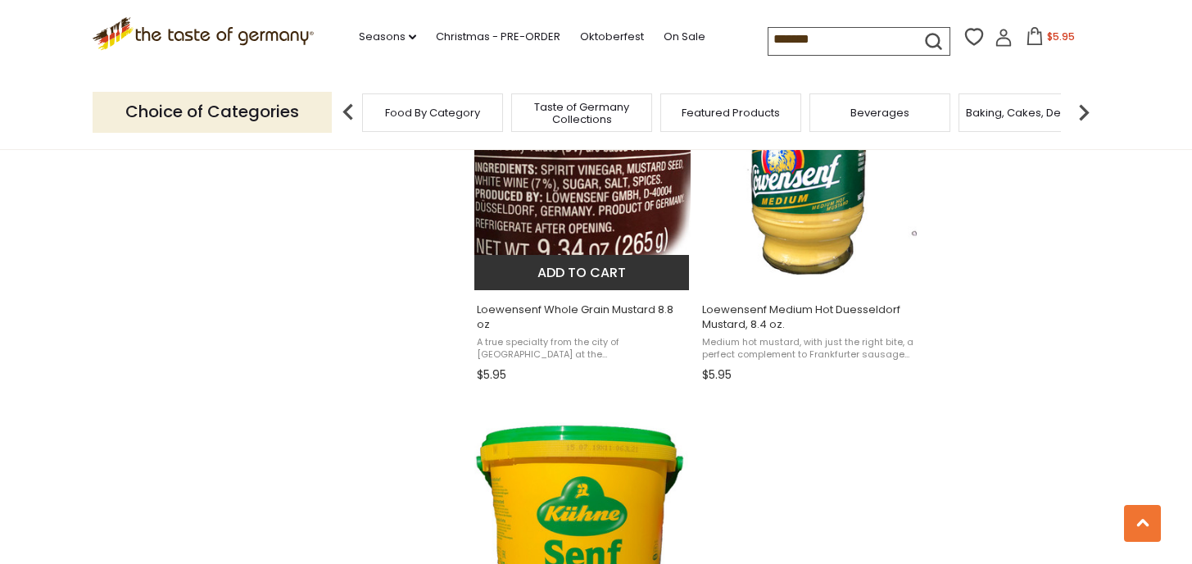
scroll to position [2542, 0]
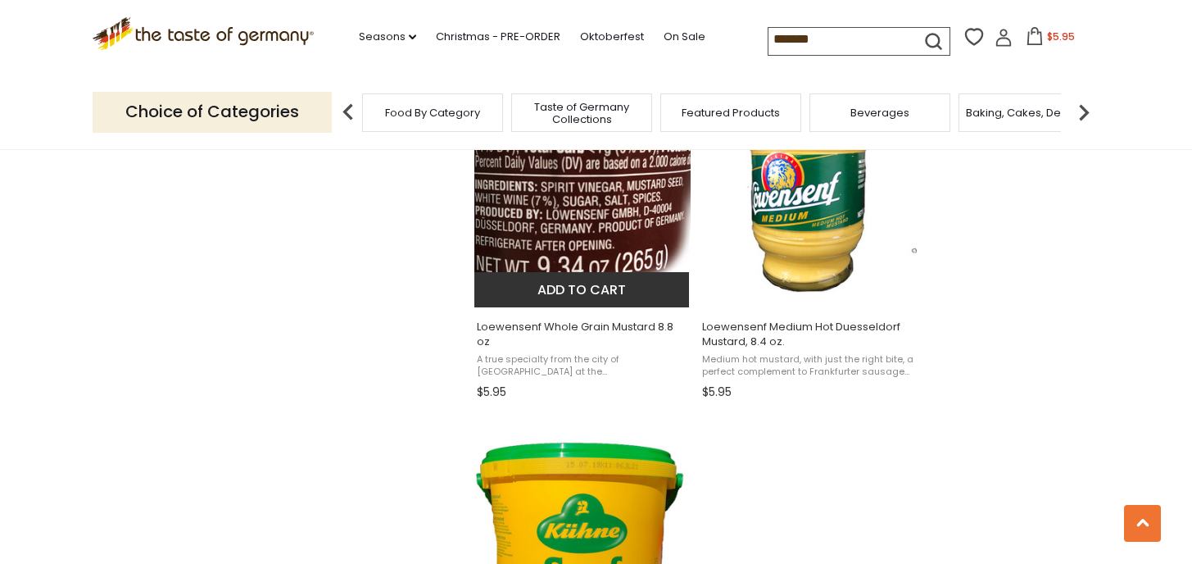
click at [589, 291] on button "Add to cart" at bounding box center [581, 289] width 215 height 35
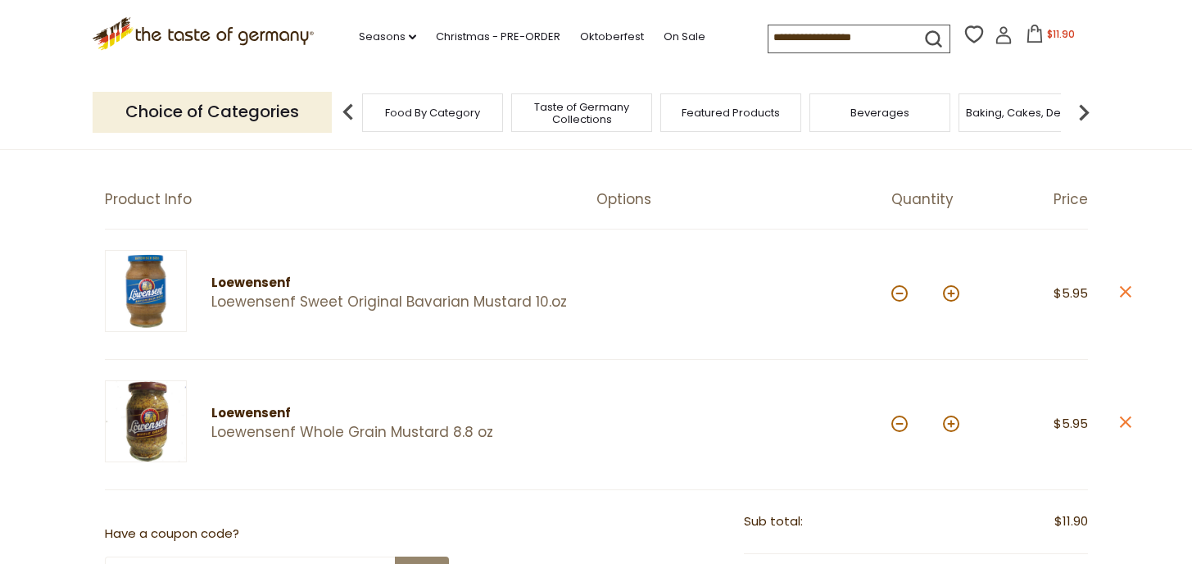
scroll to position [133, 0]
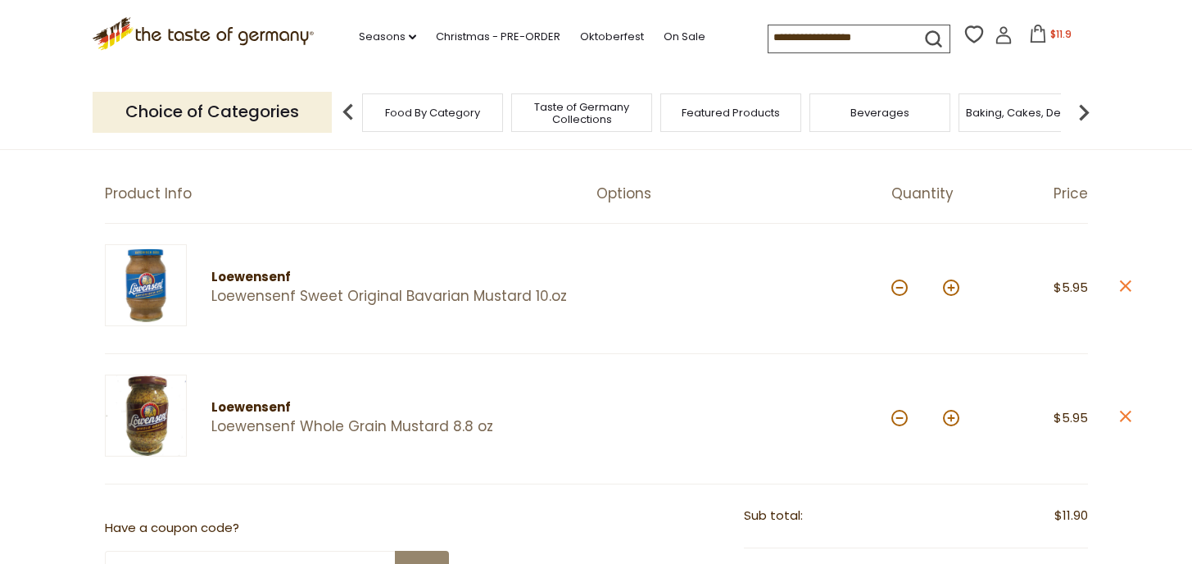
click at [817, 39] on input at bounding box center [838, 36] width 138 height 23
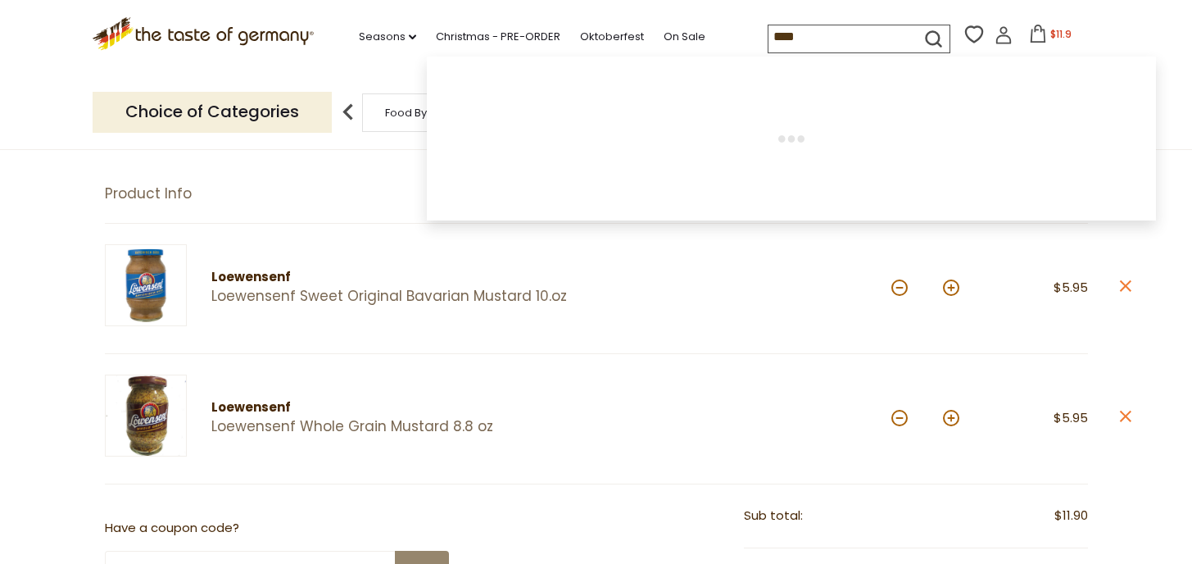
type input "*****"
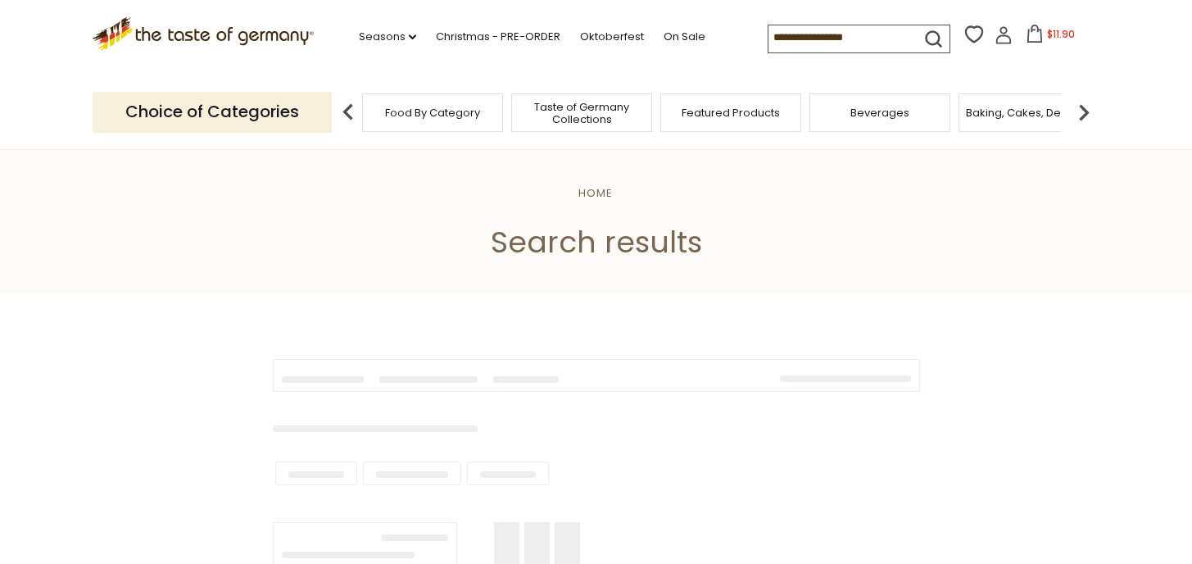
type input "*****"
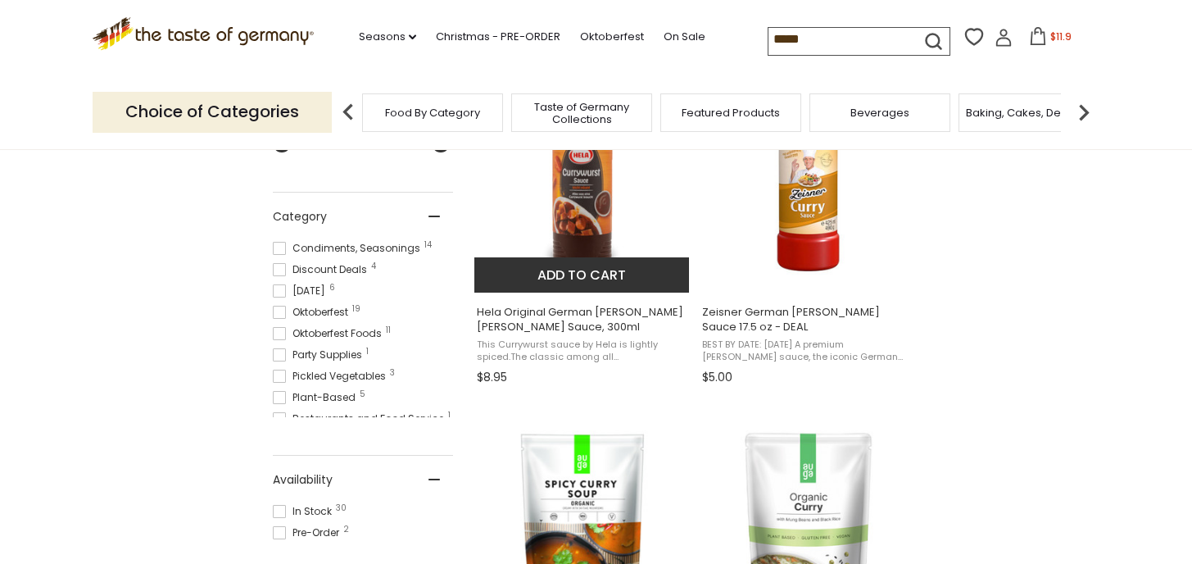
scroll to position [399, 0]
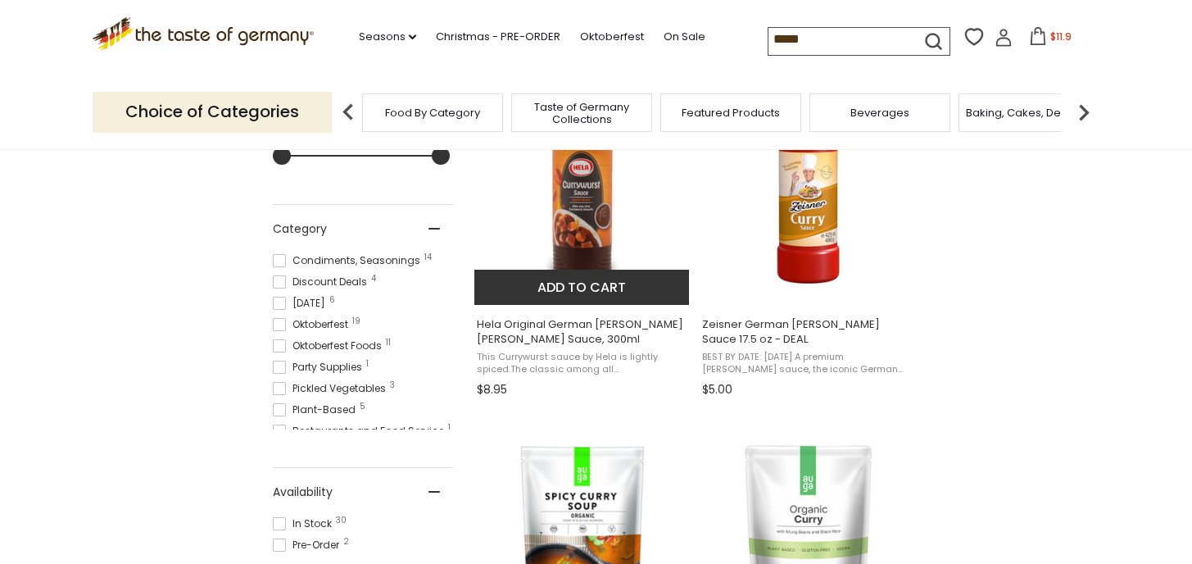
click at [581, 229] on img "Hela Original German Curry Wurst Sauce, 300ml" at bounding box center [582, 181] width 217 height 217
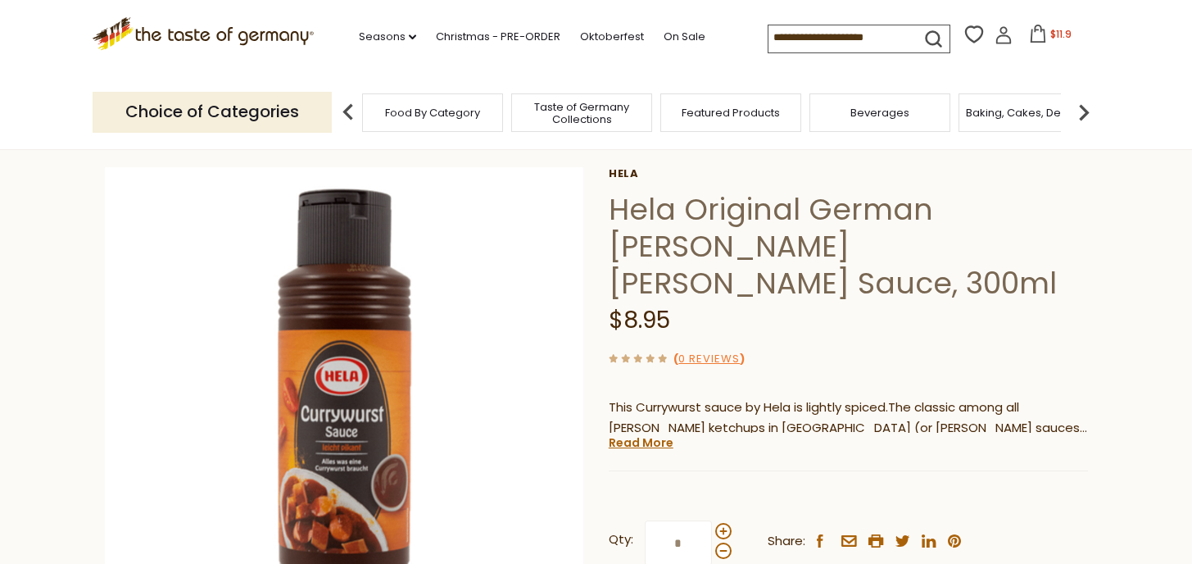
scroll to position [93, 0]
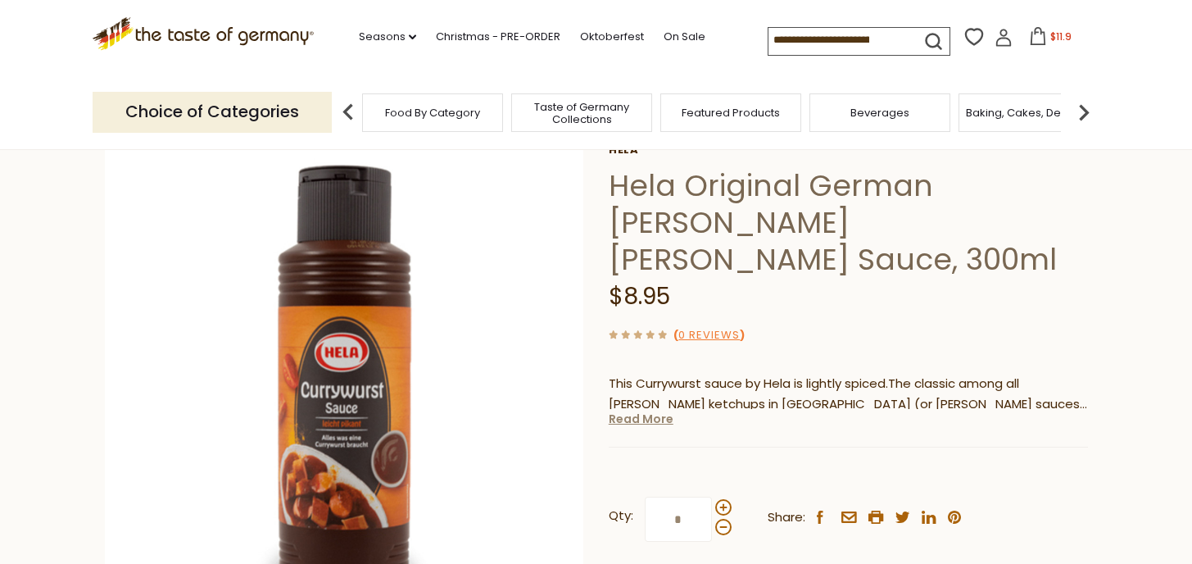
click at [658, 411] on link "Read More" at bounding box center [641, 419] width 65 height 16
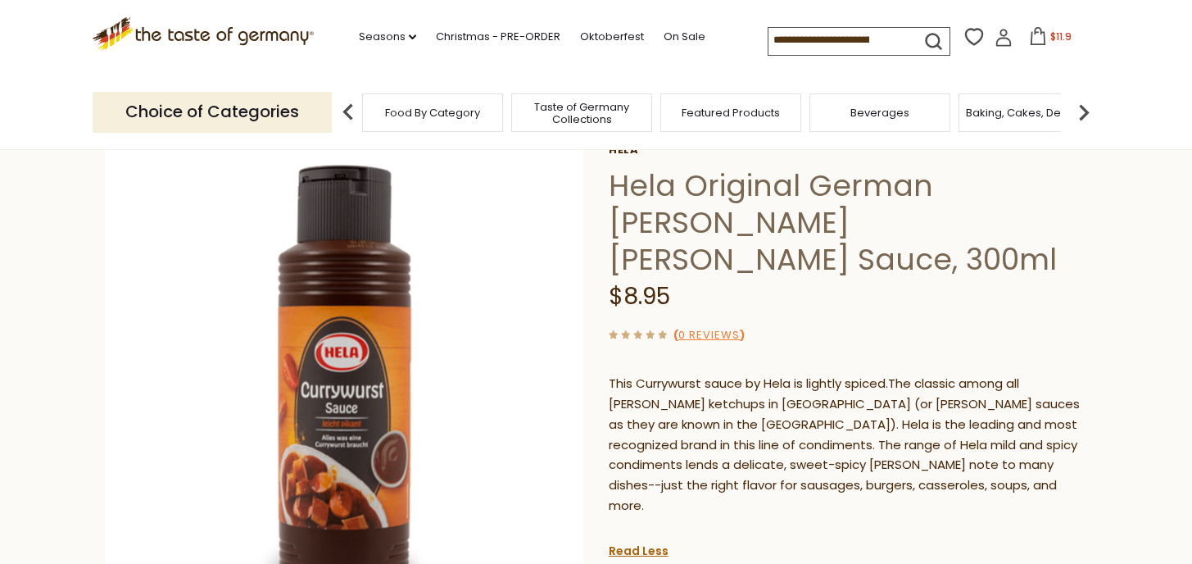
click at [801, 45] on input at bounding box center [838, 39] width 138 height 23
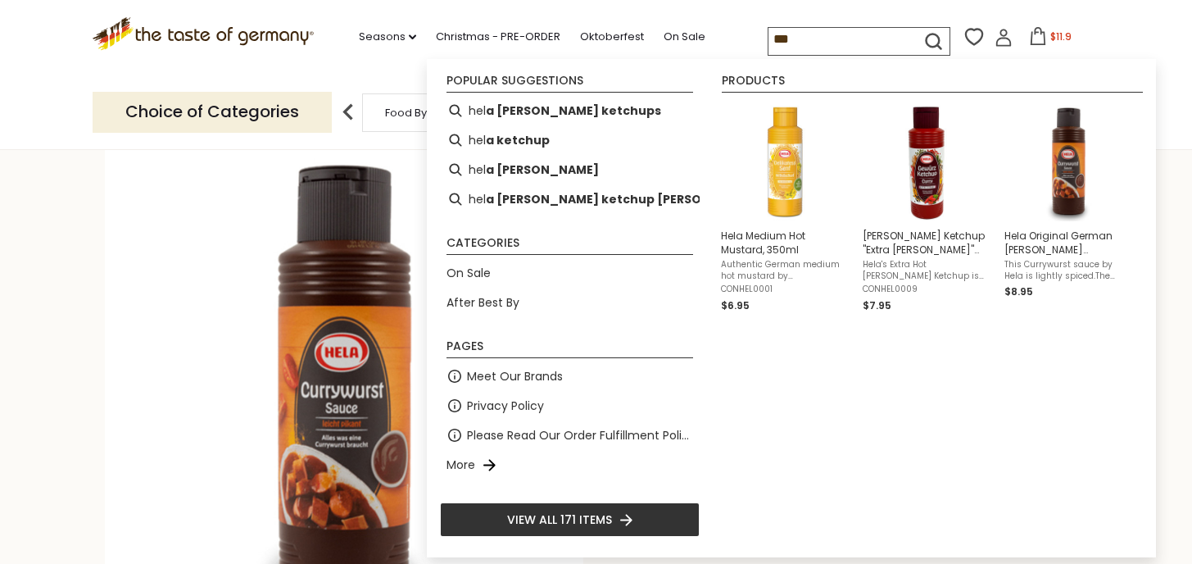
type input "****"
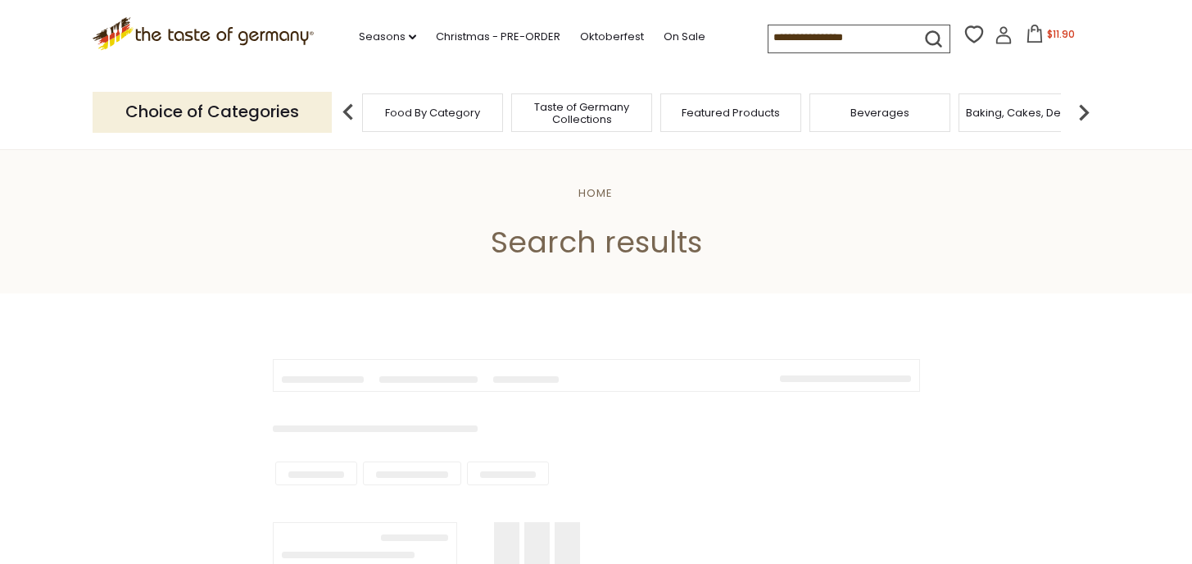
type input "****"
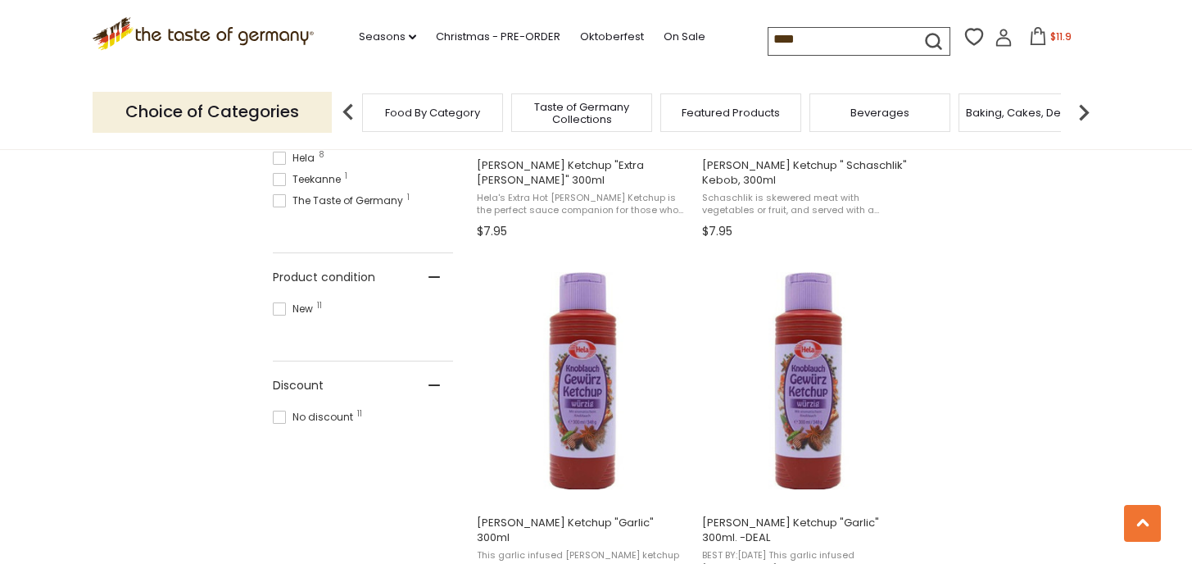
scroll to position [733, 0]
